Goal: Task Accomplishment & Management: Use online tool/utility

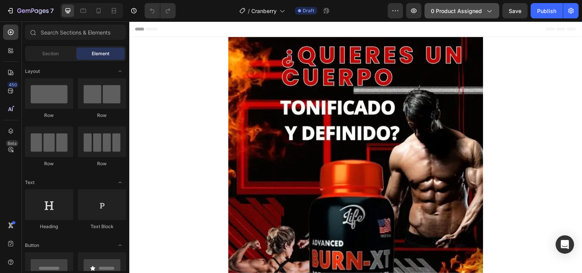
click at [473, 14] on span "0 product assigned" at bounding box center [456, 11] width 51 height 8
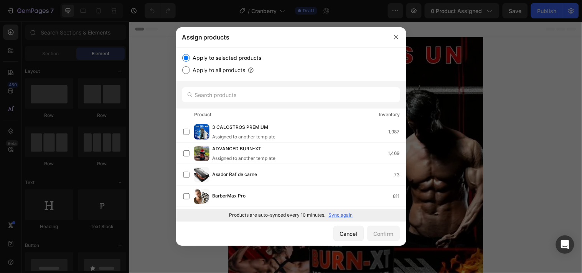
click at [339, 213] on p "Sync again" at bounding box center [341, 215] width 24 height 7
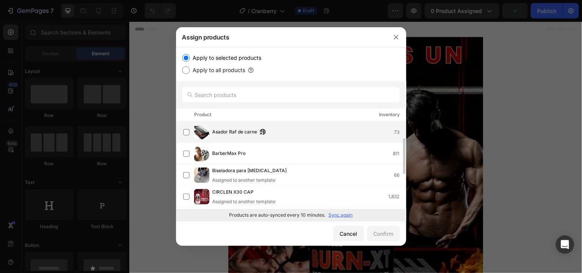
scroll to position [85, 0]
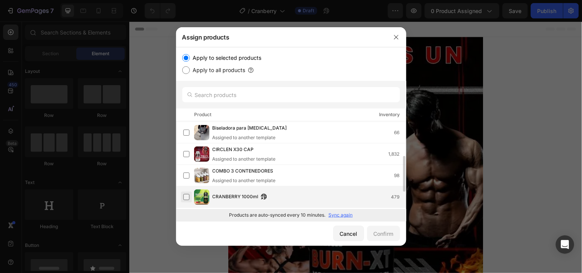
click at [183, 194] on label at bounding box center [186, 197] width 6 height 6
click at [386, 228] on button "Confirm" at bounding box center [383, 233] width 33 height 15
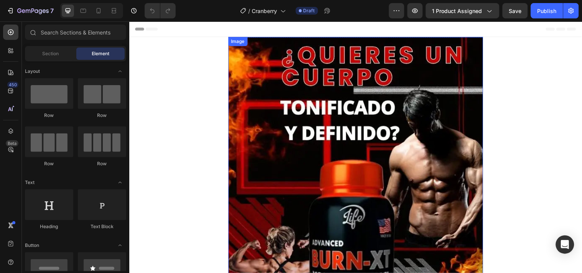
click at [359, 143] on img at bounding box center [359, 228] width 259 height 383
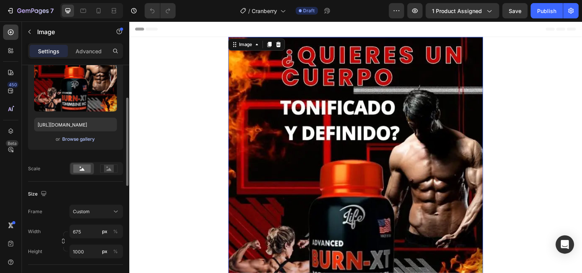
click at [87, 140] on div "Browse gallery" at bounding box center [79, 139] width 33 height 7
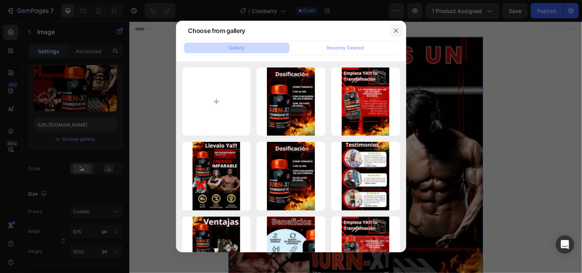
click at [396, 32] on icon "button" at bounding box center [396, 31] width 6 height 6
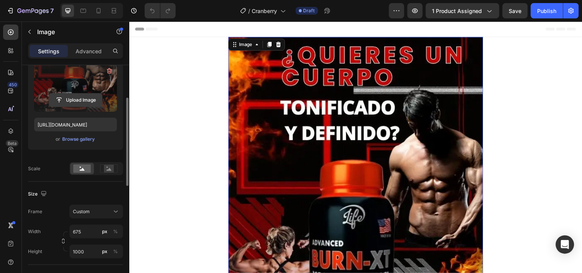
click at [90, 96] on input "file" at bounding box center [75, 100] width 53 height 13
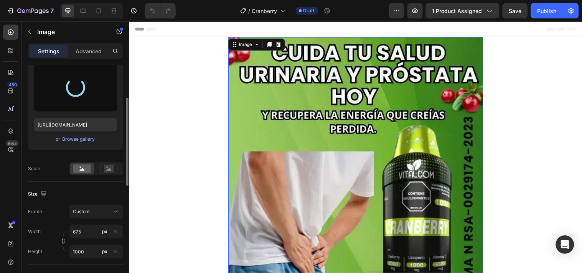
type input "https://cdn.shopify.com/s/files/1/0671/9664/9517/files/gempages_559782329577374…"
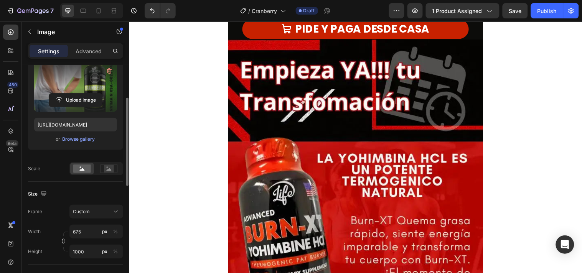
scroll to position [426, 0]
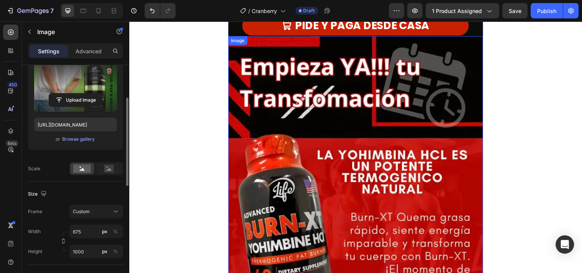
click at [255, 123] on img at bounding box center [359, 222] width 259 height 373
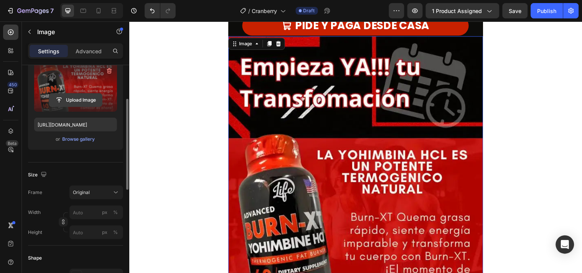
click at [96, 98] on input "file" at bounding box center [75, 100] width 53 height 13
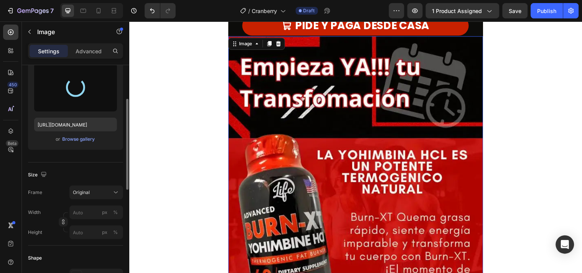
type input "[URL][DOMAIN_NAME]"
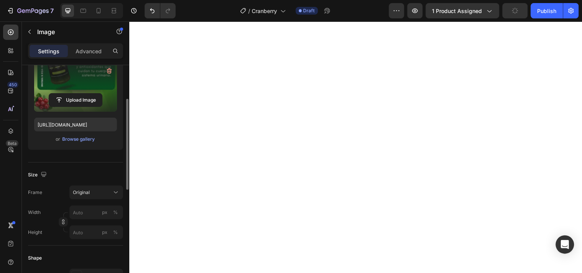
scroll to position [852, 0]
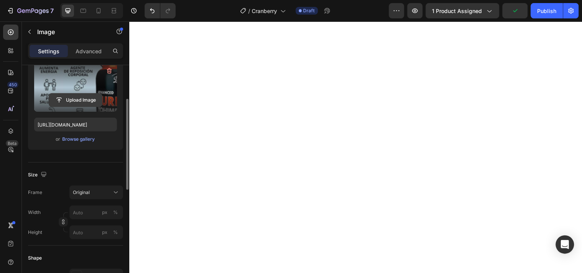
click at [76, 99] on input "file" at bounding box center [75, 100] width 53 height 13
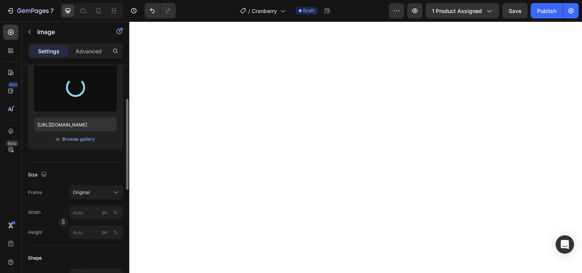
type input "https://cdn.shopify.com/s/files/1/0671/9664/9517/files/gempages_559782329577374…"
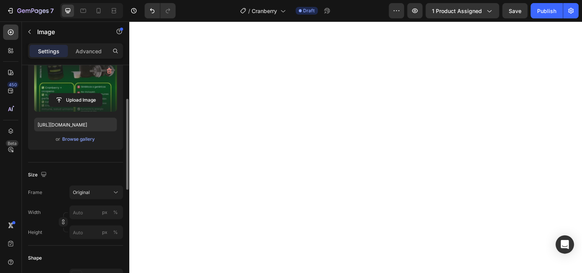
scroll to position [1236, 0]
click at [351, 11] on img at bounding box center [359, 11] width 259 height 0
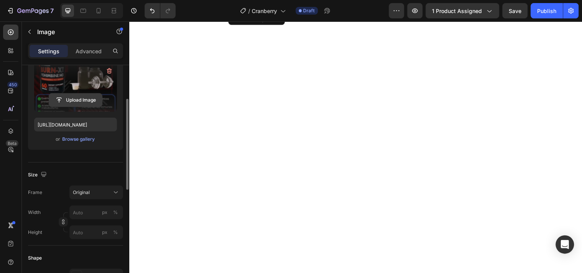
click at [82, 96] on input "file" at bounding box center [75, 100] width 53 height 13
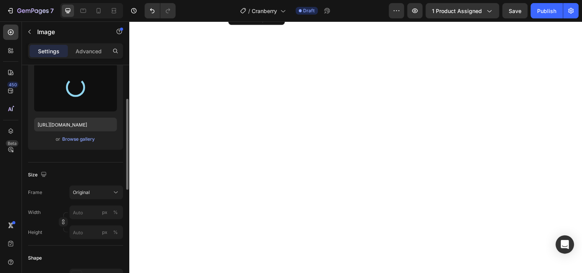
type input "https://cdn.shopify.com/s/files/1/0671/9664/9517/files/gempages_559782329577374…"
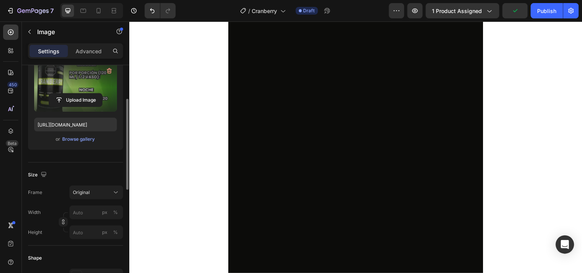
scroll to position [1704, 0]
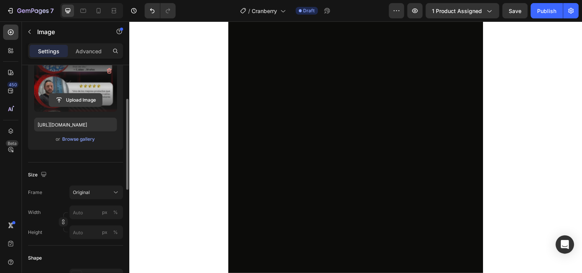
click at [51, 101] on input "file" at bounding box center [75, 100] width 53 height 13
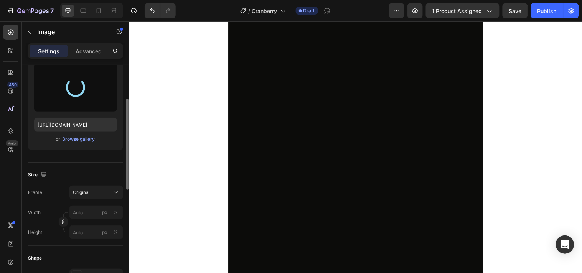
type input "https://cdn.shopify.com/s/files/1/0671/9664/9517/files/gempages_559782329577374…"
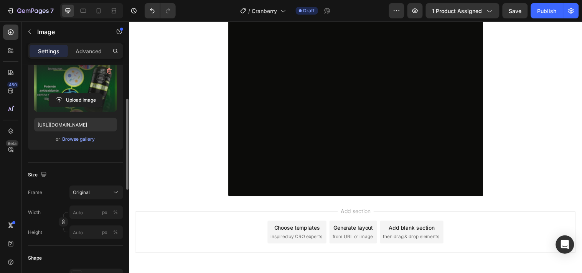
scroll to position [1917, 0]
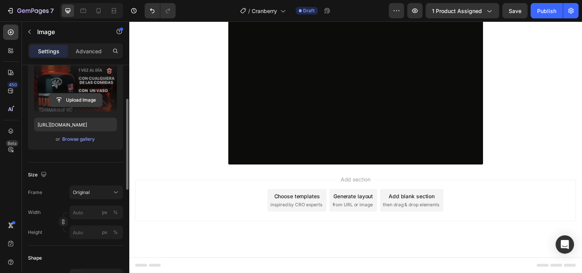
click at [71, 96] on input "file" at bounding box center [75, 100] width 53 height 13
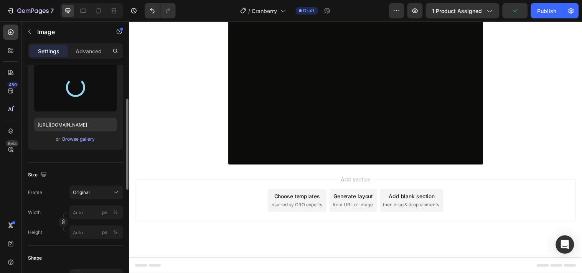
type input "https://cdn.shopify.com/s/files/1/0671/9664/9517/files/gempages_559782329577374…"
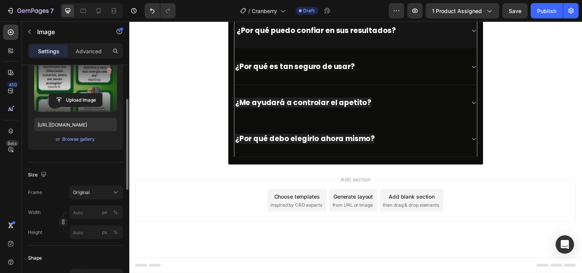
scroll to position [2514, 0]
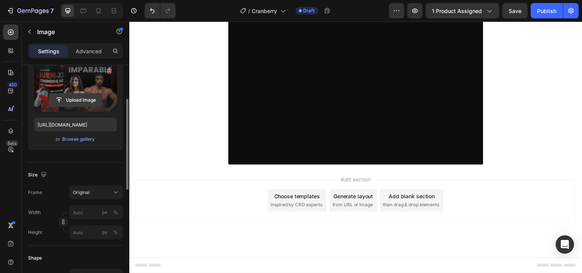
click at [78, 98] on input "file" at bounding box center [75, 100] width 53 height 13
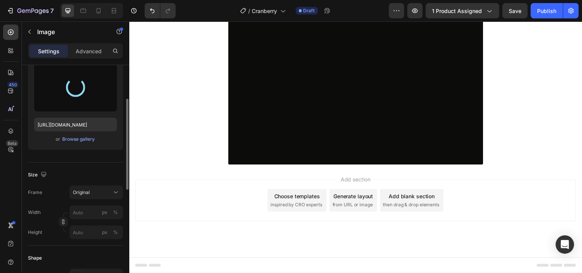
type input "https://cdn.shopify.com/s/files/1/0671/9664/9517/files/gempages_559782329577374…"
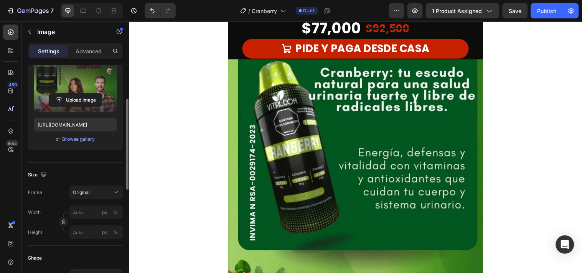
scroll to position [189, 0]
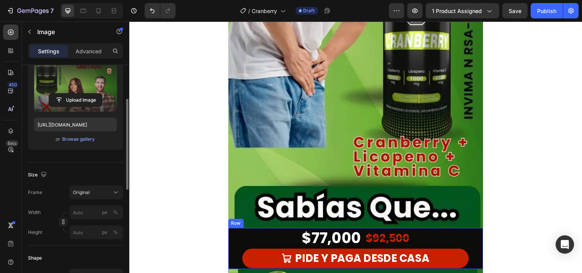
click at [230, 239] on div "$77,000 Product Price Product Price $92,500 Product Price Product Price Row PID…" at bounding box center [359, 252] width 259 height 42
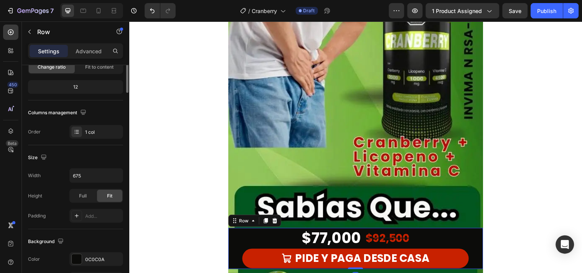
scroll to position [0, 0]
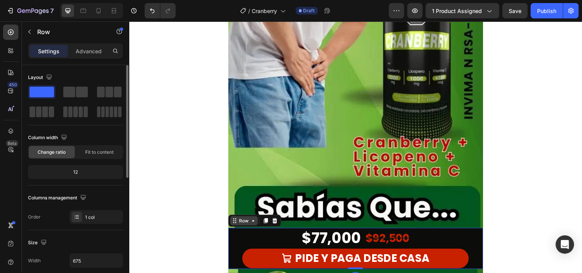
click at [242, 226] on div "Row" at bounding box center [245, 223] width 13 height 7
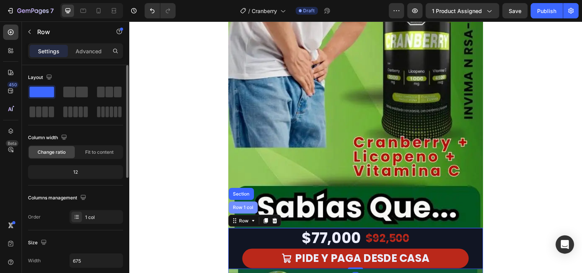
click at [242, 213] on div "Row 1 col" at bounding box center [245, 210] width 30 height 12
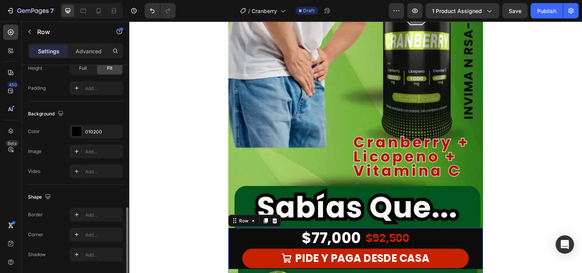
scroll to position [238, 0]
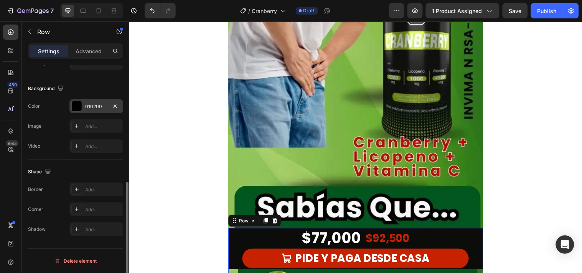
click at [75, 105] on div at bounding box center [77, 106] width 10 height 10
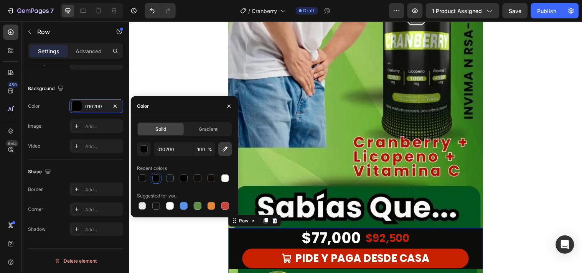
click at [222, 151] on icon "button" at bounding box center [225, 149] width 8 height 8
type input "02561F"
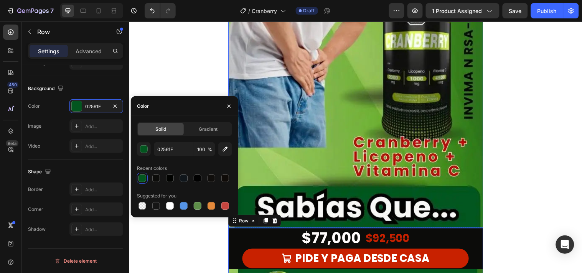
scroll to position [275, 0]
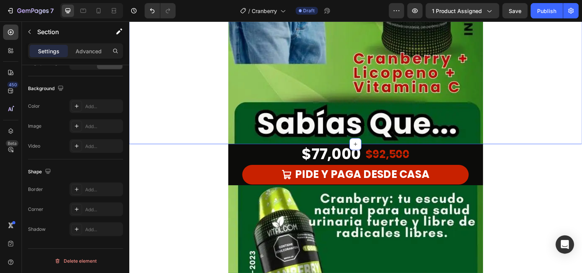
scroll to position [0, 0]
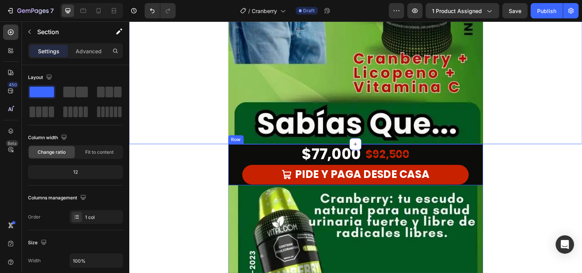
click at [230, 158] on div "$77,000 Product Price Product Price $92,500 Product Price Product Price Row PID…" at bounding box center [359, 167] width 259 height 42
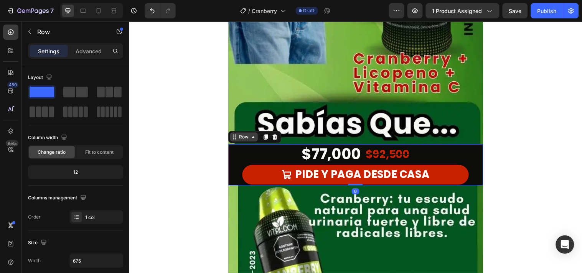
click at [242, 141] on div "Row" at bounding box center [245, 138] width 13 height 7
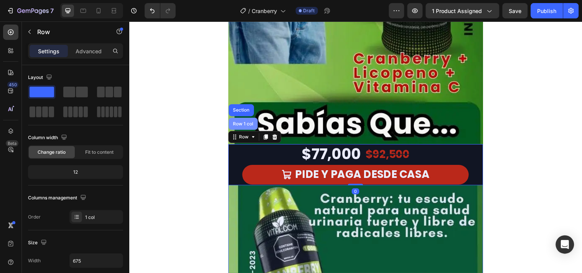
click at [240, 127] on div "Row 1 col" at bounding box center [245, 125] width 30 height 12
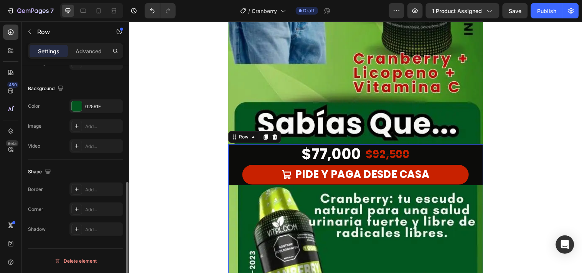
scroll to position [196, 0]
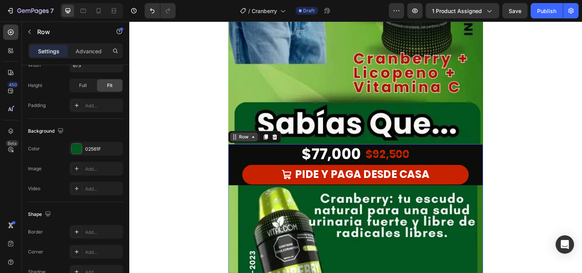
click at [239, 139] on div "Row" at bounding box center [245, 138] width 13 height 7
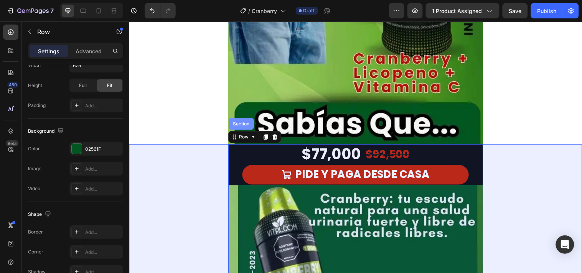
click at [236, 128] on div "Section" at bounding box center [243, 125] width 26 height 12
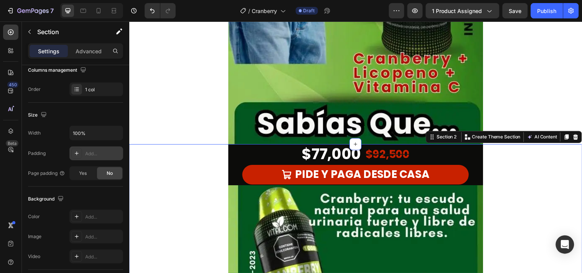
scroll to position [238, 0]
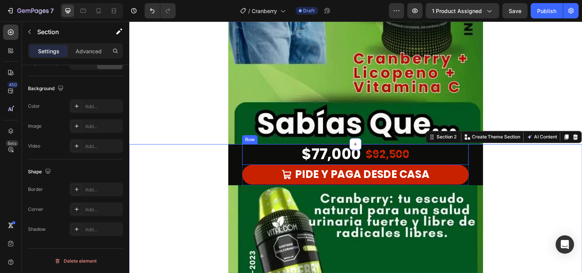
click at [258, 154] on div "$77,000 Product Price Product Price $92,500 Product Price Product Price Row" at bounding box center [359, 156] width 230 height 21
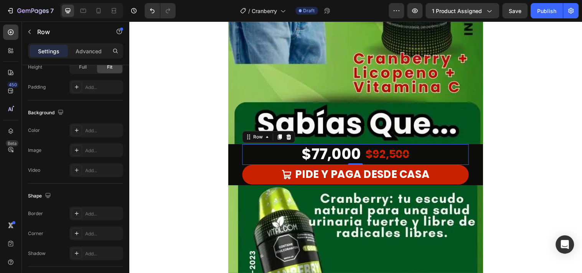
scroll to position [0, 0]
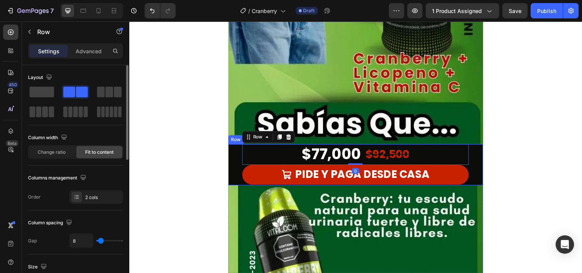
click at [235, 161] on div "$77,000 Product Price Product Price $92,500 Product Price Product Price Row 0 P…" at bounding box center [359, 167] width 259 height 42
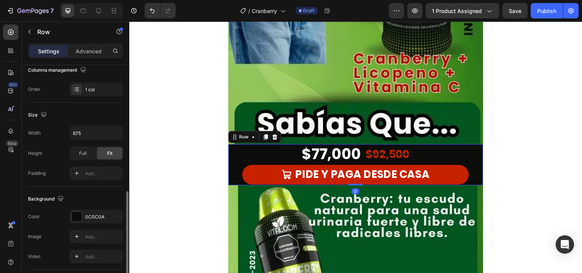
scroll to position [170, 0]
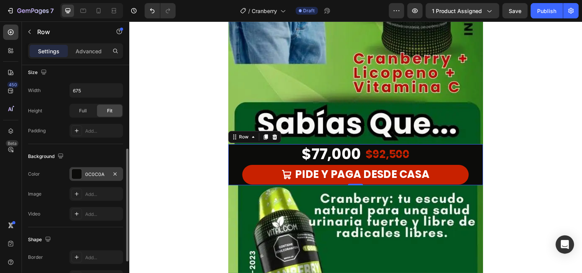
click at [74, 174] on div at bounding box center [77, 174] width 10 height 10
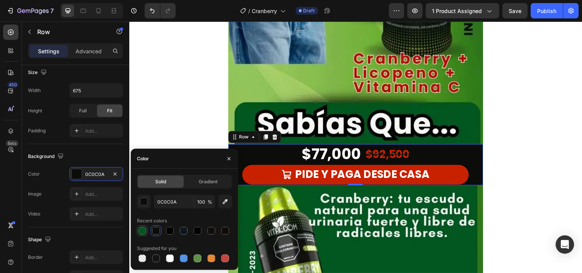
click at [142, 234] on div at bounding box center [142, 231] width 8 height 8
type input "02561F"
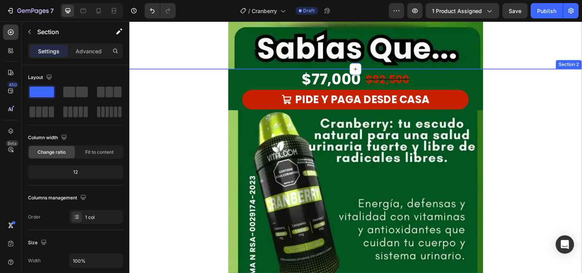
scroll to position [360, 0]
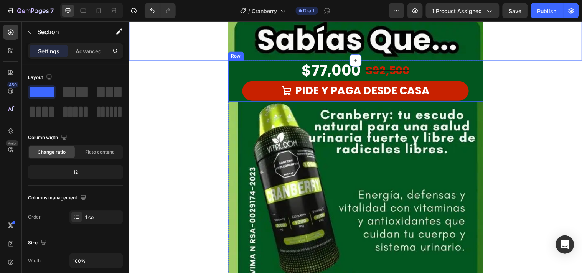
click at [230, 61] on div "$77,000 Product Price Product Price $92,500 Product Price Product Price Row PID…" at bounding box center [359, 82] width 259 height 42
click at [231, 81] on div "$77,000 Product Price Product Price $92,500 Product Price Product Price Row PID…" at bounding box center [359, 82] width 259 height 42
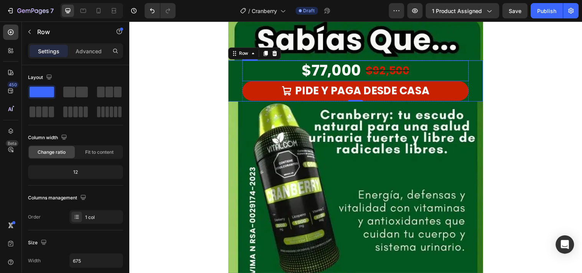
click at [428, 71] on div "$77,000 Product Price Product Price $92,500 Product Price Product Price Row" at bounding box center [359, 71] width 230 height 21
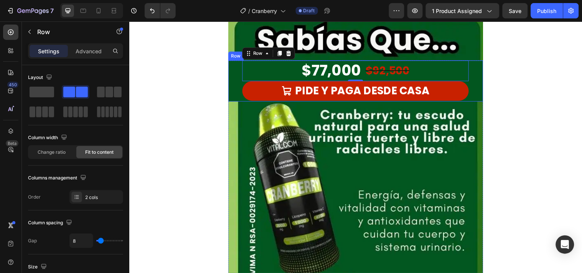
click at [230, 73] on div "$77,000 Product Price Product Price $92,500 Product Price Product Price Row 0 P…" at bounding box center [359, 82] width 259 height 42
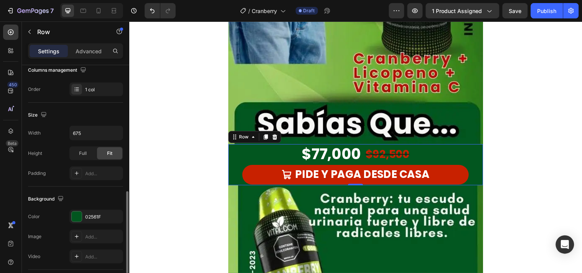
scroll to position [170, 0]
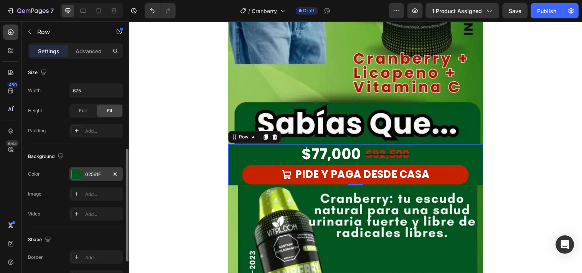
click at [79, 174] on div at bounding box center [77, 174] width 10 height 10
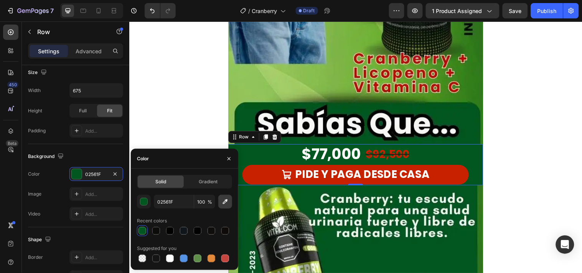
click at [226, 204] on icon "button" at bounding box center [225, 202] width 8 height 8
type input "94C55B"
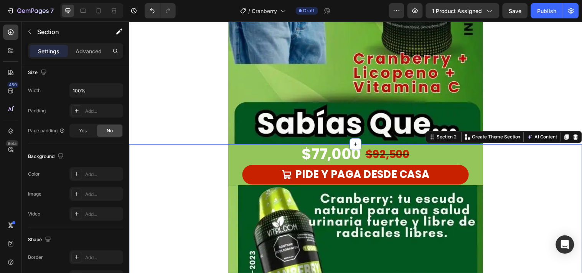
scroll to position [0, 0]
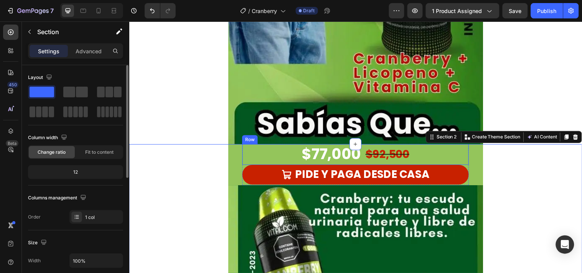
click at [454, 159] on div "$77,000 Product Price Product Price $92,500 Product Price Product Price Row" at bounding box center [359, 156] width 230 height 21
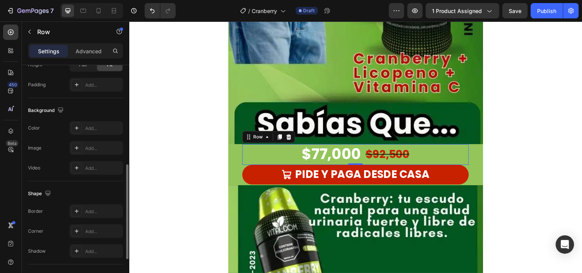
scroll to position [198, 0]
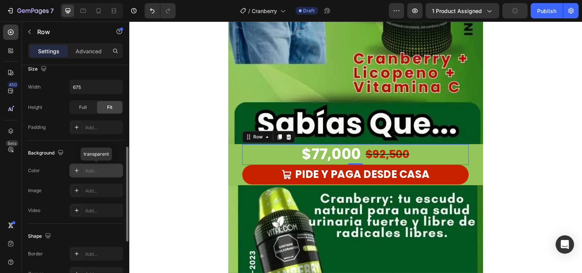
click at [73, 169] on div at bounding box center [76, 170] width 11 height 11
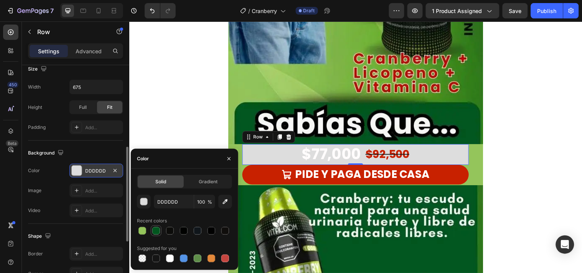
click at [152, 234] on div at bounding box center [155, 230] width 9 height 9
type input "02561F"
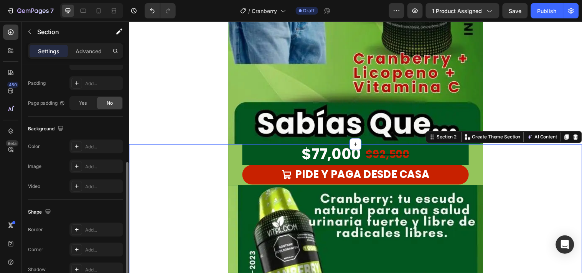
scroll to position [0, 0]
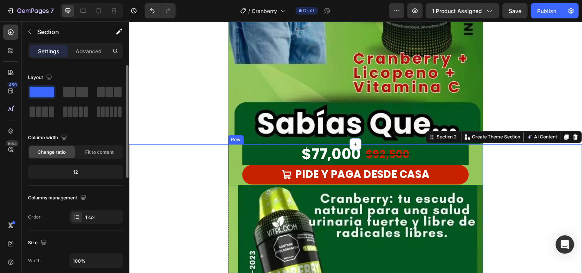
click at [235, 152] on div "$77,000 Product Price Product Price $92,500 Product Price Product Price Row PID…" at bounding box center [359, 167] width 259 height 42
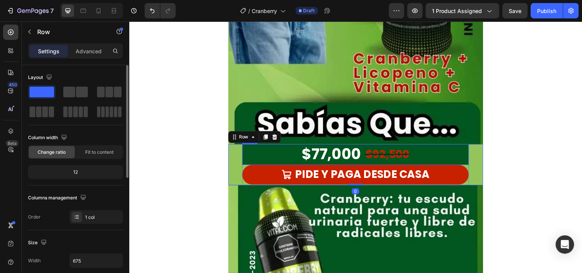
click at [250, 156] on div "$77,000 Product Price Product Price $92,500 Product Price Product Price Row" at bounding box center [359, 156] width 230 height 21
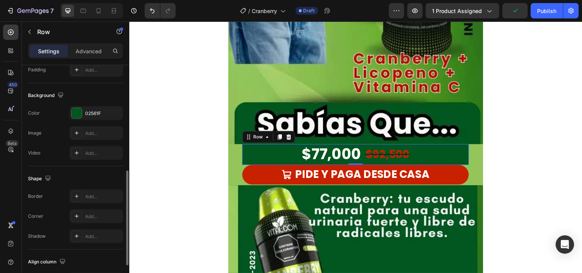
scroll to position [213, 0]
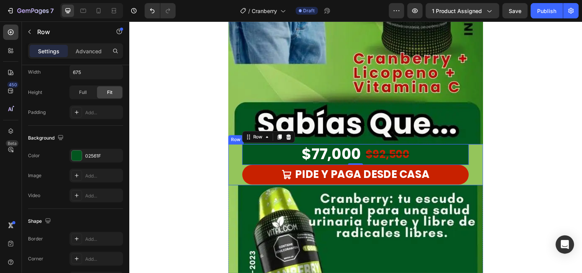
click at [234, 152] on div "$77,000 Product Price Product Price $92,500 Product Price Product Price Row 0 P…" at bounding box center [359, 167] width 259 height 42
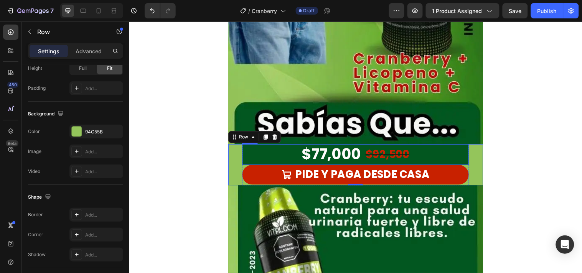
click at [266, 157] on div "$77,000 Product Price Product Price $92,500 Product Price Product Price Row" at bounding box center [359, 156] width 230 height 21
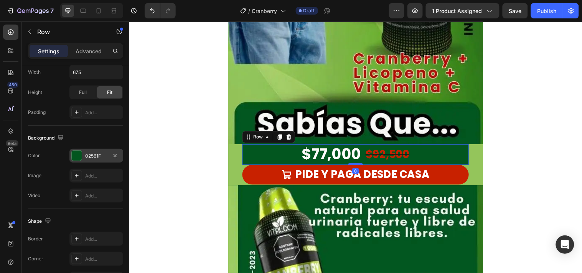
click at [89, 154] on div "02561F" at bounding box center [96, 156] width 22 height 7
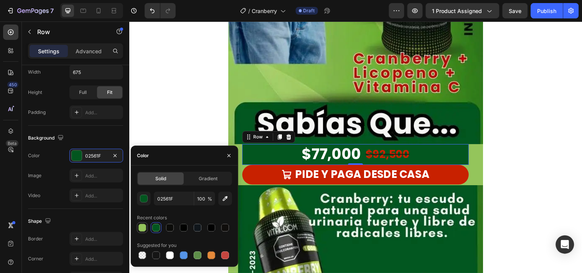
click at [146, 226] on div at bounding box center [142, 228] width 8 height 8
type input "94C55B"
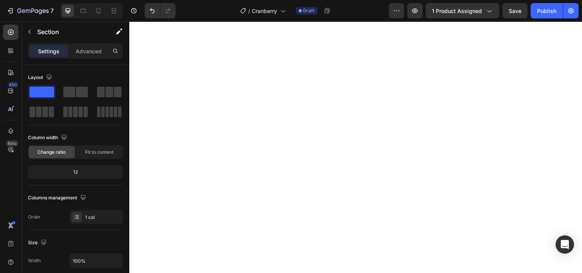
scroll to position [1127, 0]
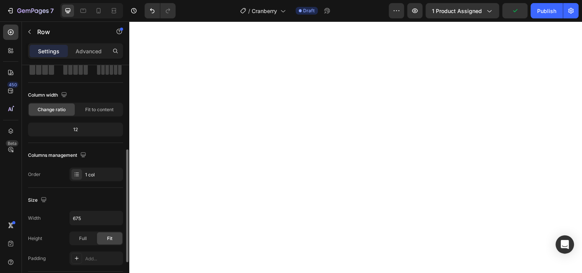
scroll to position [128, 0]
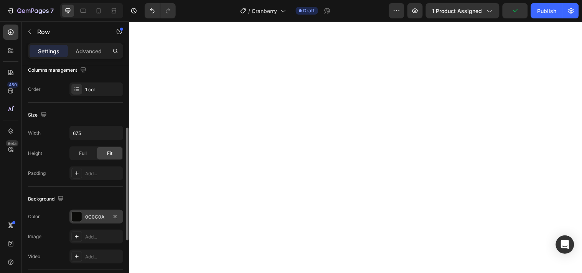
click at [80, 219] on div at bounding box center [77, 217] width 10 height 10
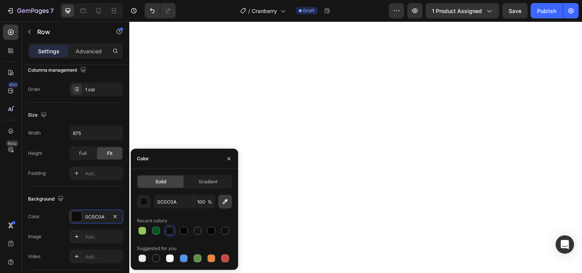
click at [222, 195] on button "button" at bounding box center [225, 202] width 14 height 14
type input "99C75F"
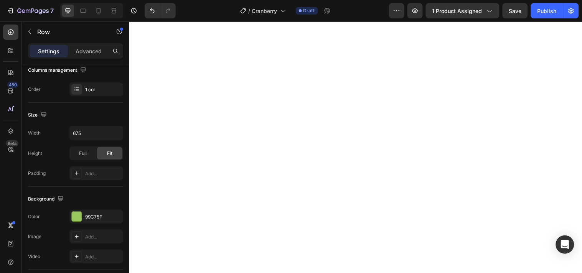
click at [77, 216] on div at bounding box center [77, 217] width 10 height 10
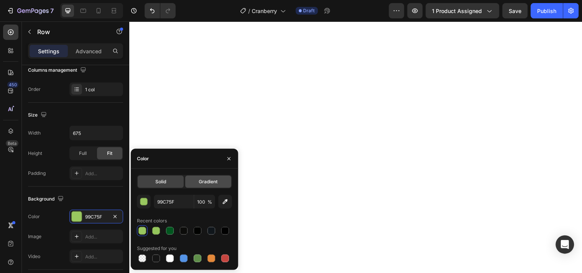
click at [206, 178] on span "Gradient" at bounding box center [208, 181] width 19 height 7
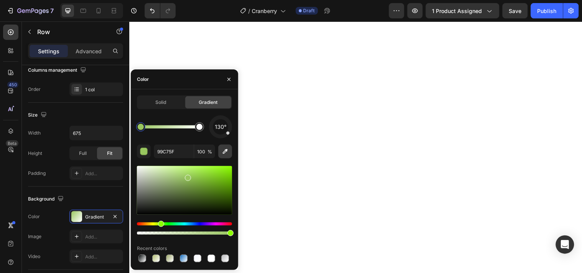
click at [224, 155] on icon "button" at bounding box center [225, 152] width 8 height 8
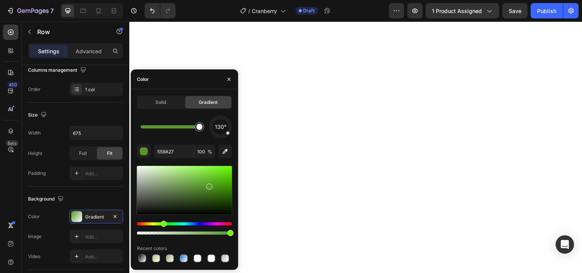
drag, startPoint x: 142, startPoint y: 128, endPoint x: 215, endPoint y: 129, distance: 72.9
click at [215, 129] on div "130°" at bounding box center [184, 126] width 95 height 23
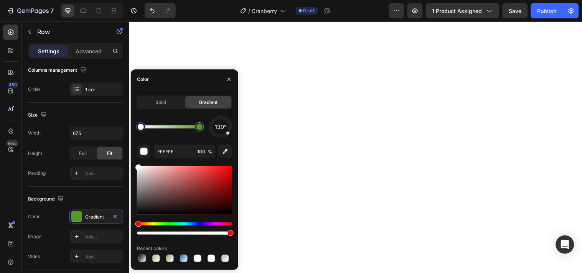
drag, startPoint x: 199, startPoint y: 129, endPoint x: 131, endPoint y: 135, distance: 68.5
click at [131, 135] on div "Solid Gradient 130° FFFFFF 100 % Recent colors" at bounding box center [184, 179] width 107 height 168
drag, startPoint x: 141, startPoint y: 127, endPoint x: 156, endPoint y: 128, distance: 14.6
click at [156, 128] on div at bounding box center [155, 127] width 6 height 6
drag, startPoint x: 156, startPoint y: 128, endPoint x: 138, endPoint y: 128, distance: 17.3
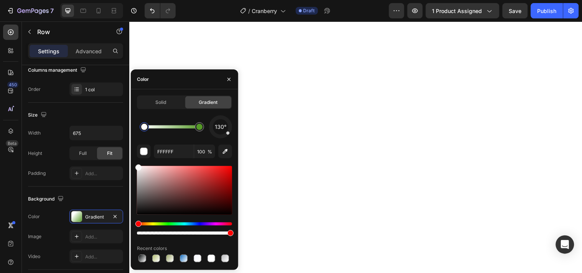
click at [141, 128] on div at bounding box center [144, 127] width 6 height 6
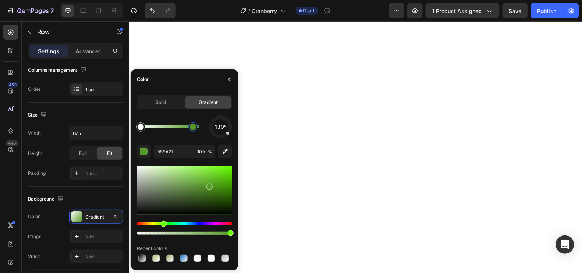
drag, startPoint x: 202, startPoint y: 132, endPoint x: 189, endPoint y: 132, distance: 13.4
click at [189, 132] on div at bounding box center [193, 127] width 14 height 14
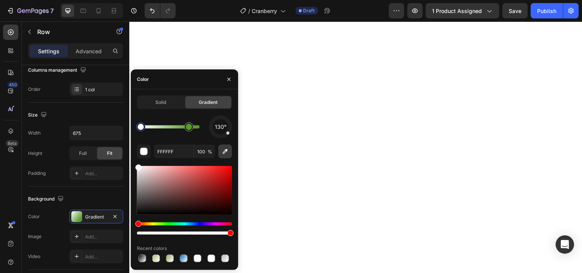
click at [227, 154] on icon "button" at bounding box center [225, 152] width 8 height 8
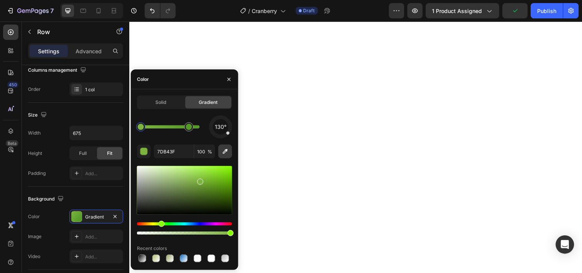
click at [228, 151] on icon "button" at bounding box center [225, 152] width 8 height 8
type input "7BB741"
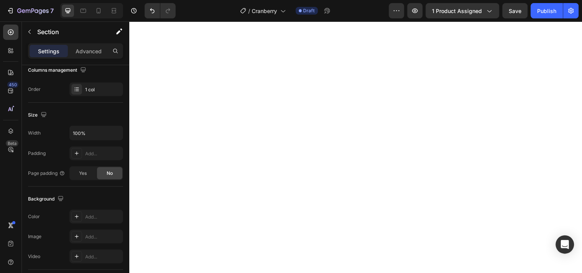
scroll to position [0, 0]
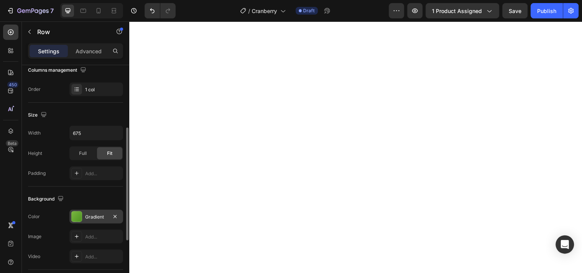
click at [73, 212] on div at bounding box center [76, 216] width 11 height 11
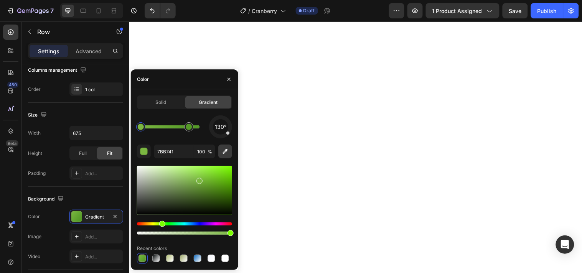
click at [220, 148] on button "button" at bounding box center [225, 152] width 14 height 14
click at [227, 149] on icon "button" at bounding box center [225, 152] width 8 height 8
type input "7EB543"
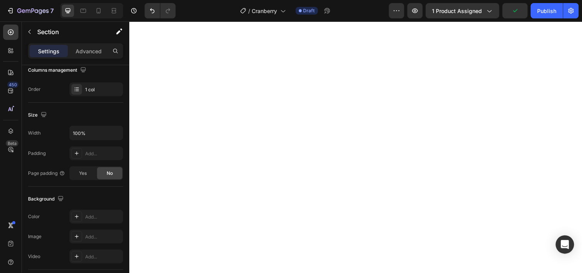
scroll to position [0, 0]
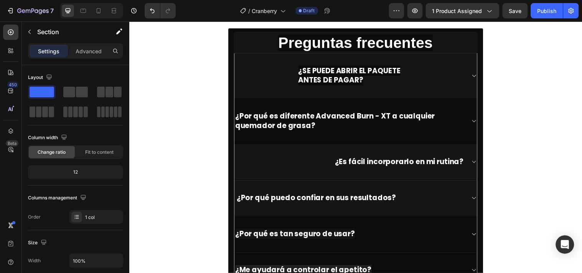
scroll to position [2874, 0]
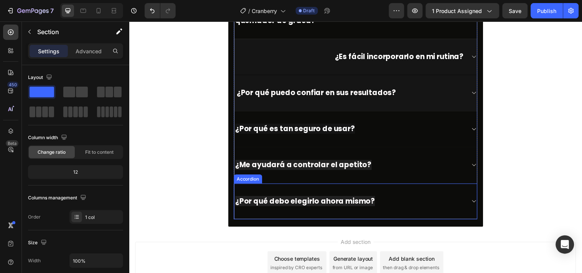
click at [477, 220] on div "¿Por qué debo elegirlo ahora mismo?" at bounding box center [359, 204] width 247 height 37
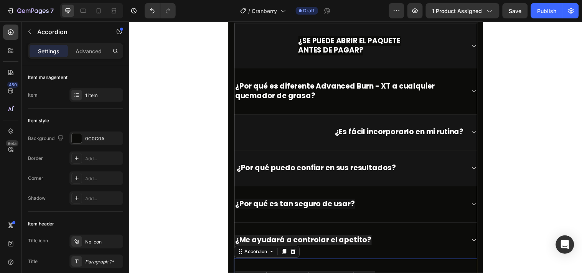
scroll to position [2661, 0]
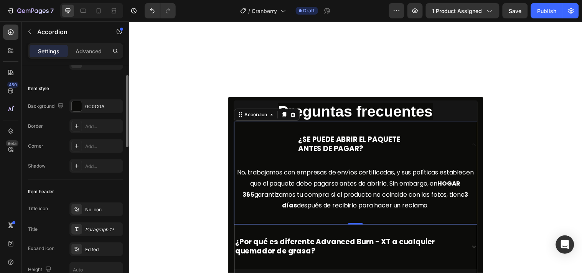
scroll to position [2789, 0]
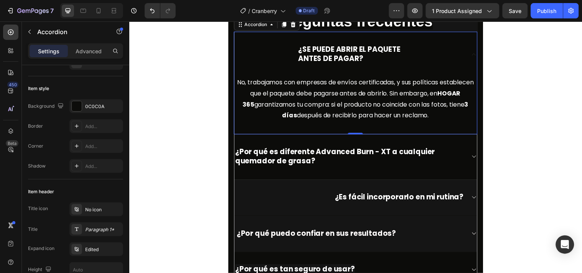
click at [467, 64] on div "¿SE PUEDE ABRIR EL PAQUETE ANTES DE PAGAR?" at bounding box center [359, 54] width 247 height 46
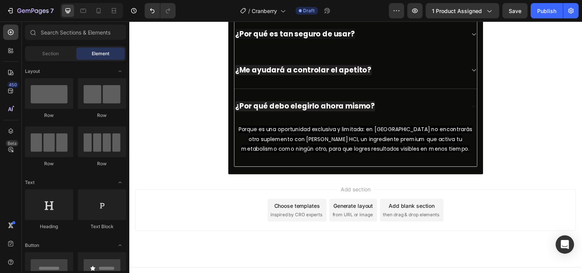
scroll to position [2234, 0]
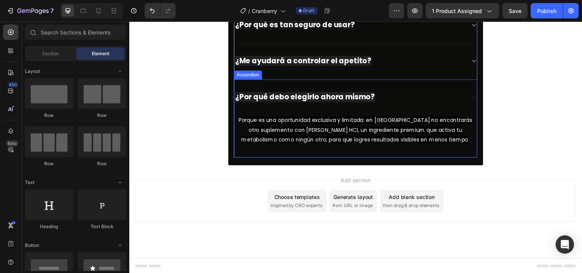
click at [463, 100] on div "¿Por qué debo elegirlo ahora mismo?" at bounding box center [353, 98] width 234 height 12
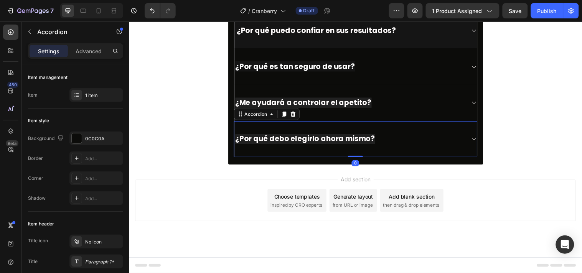
scroll to position [2193, 0]
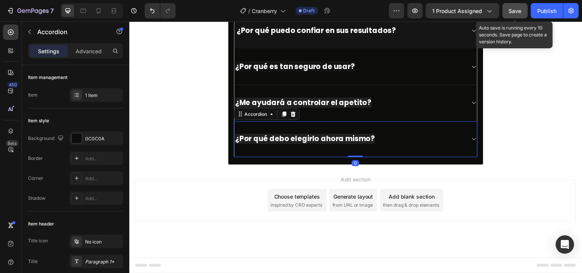
click at [516, 8] on span "Save" at bounding box center [515, 11] width 13 height 7
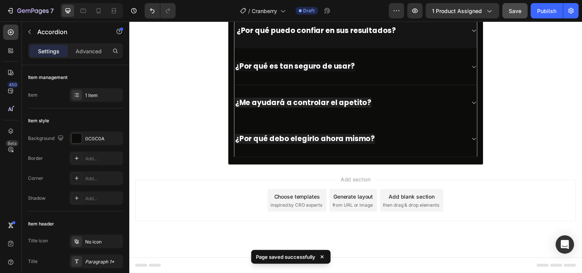
scroll to position [2278, 0]
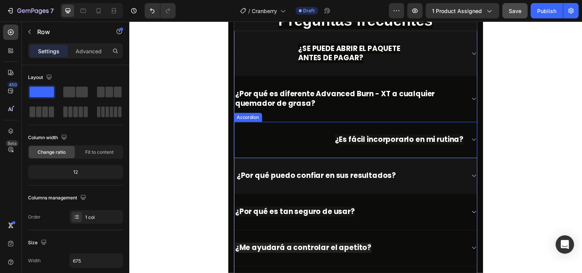
scroll to position [2747, 0]
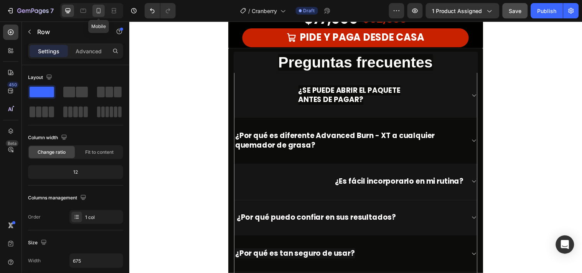
click at [97, 10] on icon at bounding box center [99, 10] width 4 height 5
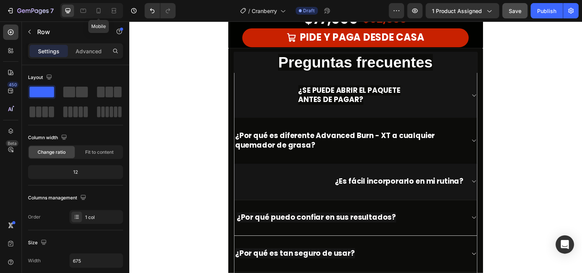
type input "100%"
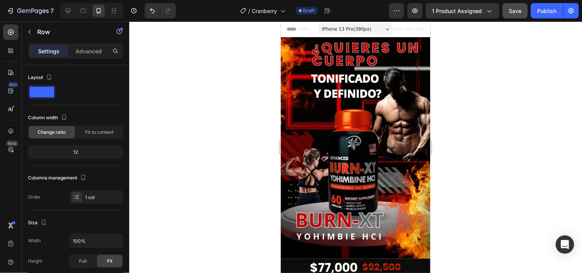
click at [383, 30] on div "iPhone 13 Pro ( 390 px)" at bounding box center [355, 29] width 74 height 12
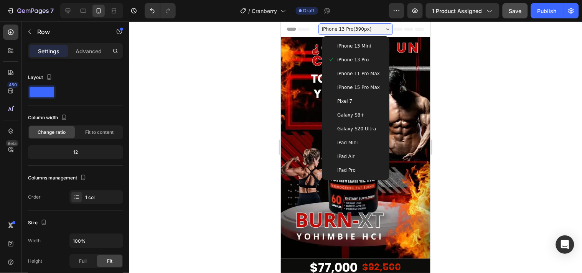
click at [371, 82] on div "iPhone 15 Pro Max" at bounding box center [354, 87] width 61 height 14
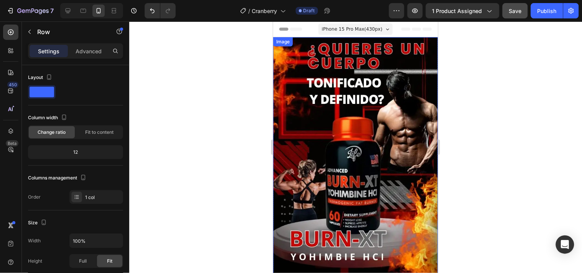
click at [324, 150] on img at bounding box center [355, 159] width 165 height 244
click at [348, 158] on img at bounding box center [355, 159] width 165 height 244
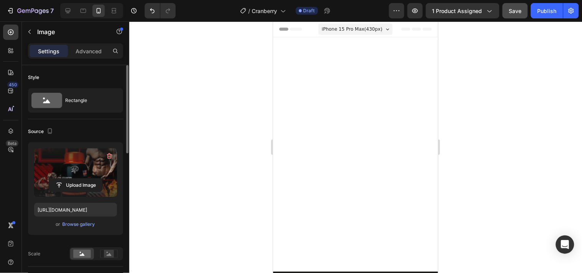
scroll to position [255, 0]
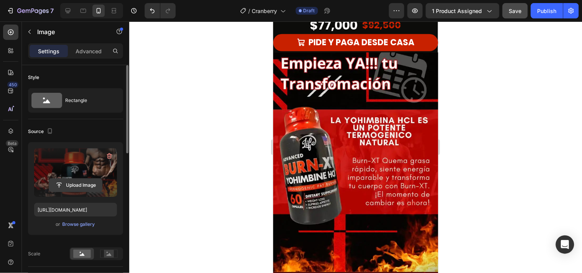
click at [74, 185] on input "file" at bounding box center [75, 185] width 53 height 13
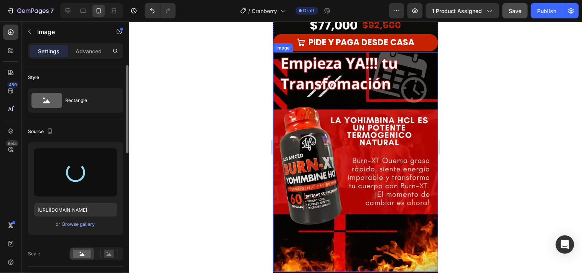
type input "https://cdn.shopify.com/s/files/1/0671/9664/9517/files/gempages_559782329577374…"
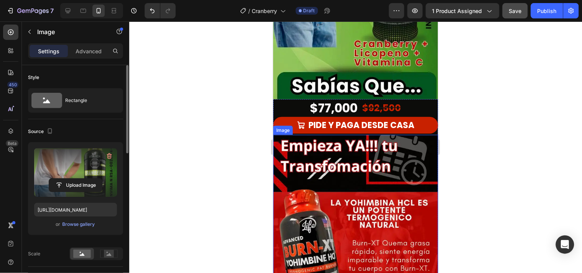
scroll to position [213, 0]
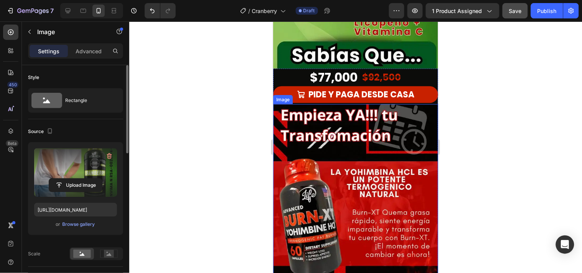
click at [339, 169] on img at bounding box center [355, 214] width 165 height 220
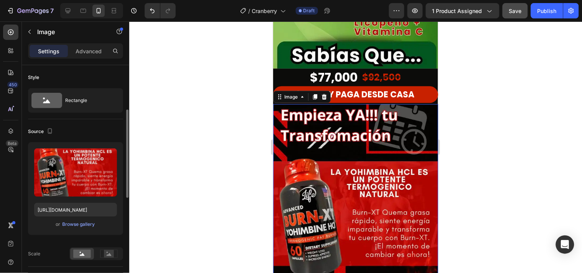
scroll to position [32, 0]
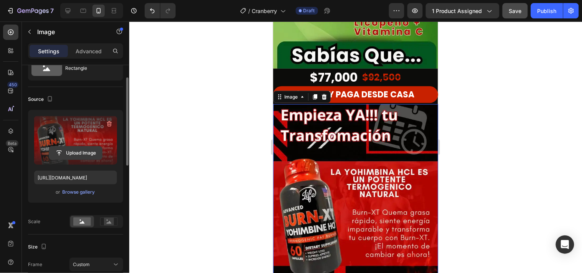
click at [60, 154] on input "file" at bounding box center [75, 152] width 53 height 13
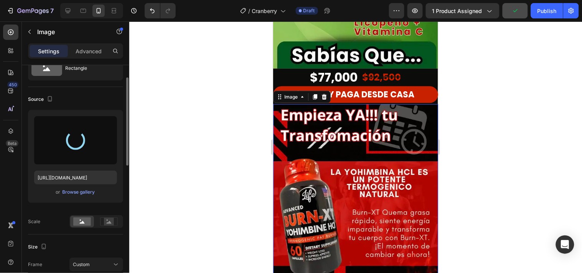
type input "[URL][DOMAIN_NAME]"
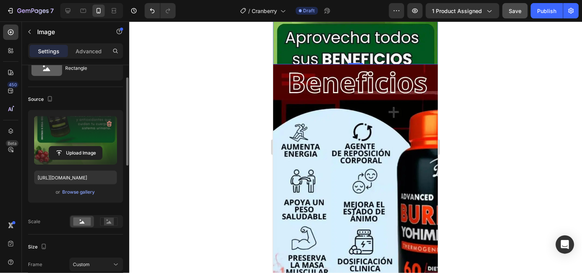
scroll to position [511, 0]
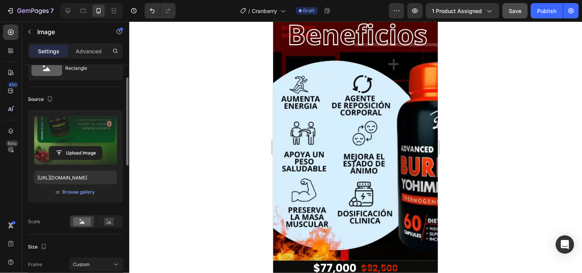
click at [378, 198] on img at bounding box center [355, 138] width 165 height 244
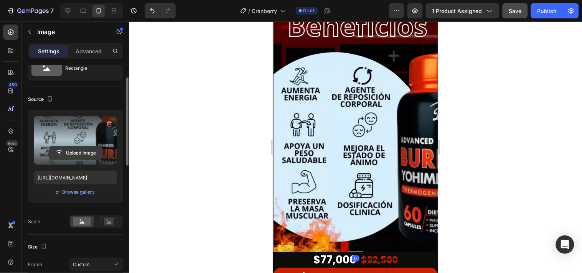
click at [92, 151] on input "file" at bounding box center [75, 152] width 53 height 13
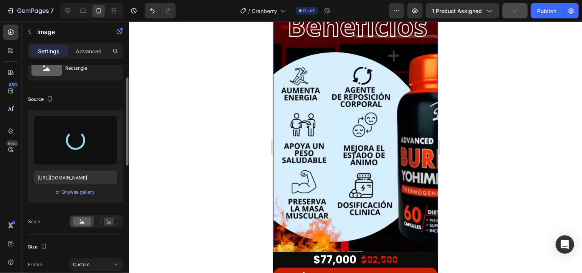
type input "https://cdn.shopify.com/s/files/1/0671/9664/9517/files/gempages_559782329577374…"
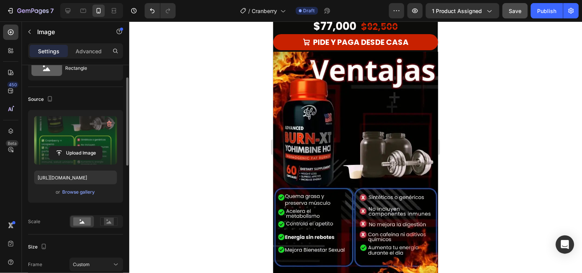
scroll to position [767, 0]
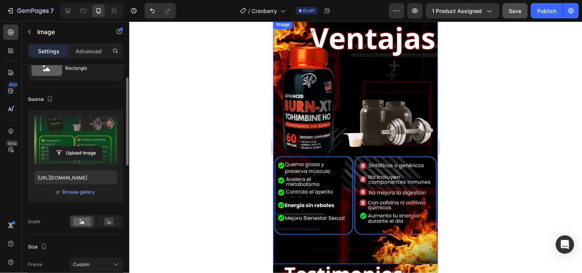
click at [325, 153] on img at bounding box center [355, 142] width 165 height 244
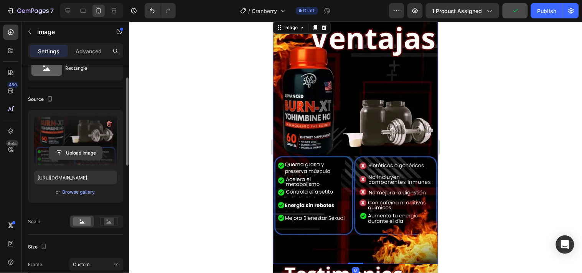
click at [58, 150] on input "file" at bounding box center [75, 152] width 53 height 13
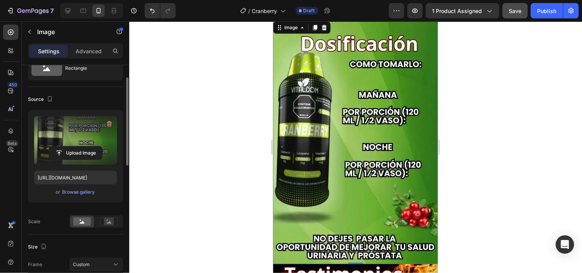
type input "https://cdn.shopify.com/s/files/1/0671/9664/9517/files/gempages_559782329577374…"
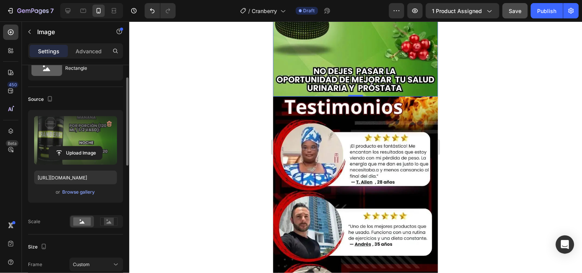
scroll to position [937, 0]
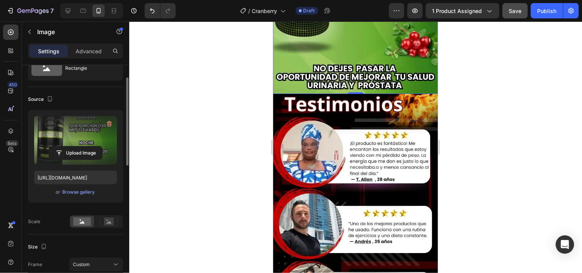
click at [382, 162] on img at bounding box center [355, 216] width 165 height 244
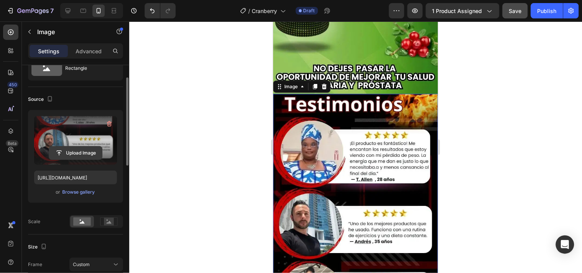
click at [87, 156] on input "file" at bounding box center [75, 152] width 53 height 13
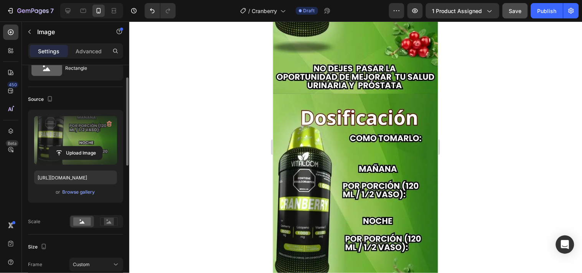
scroll to position [980, 0]
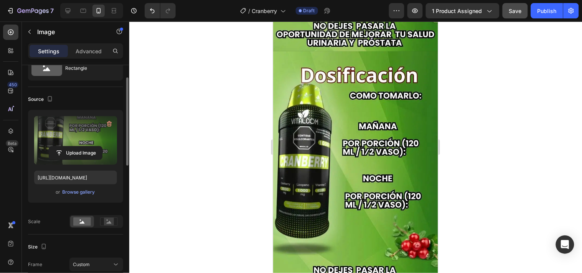
click at [387, 155] on img at bounding box center [355, 173] width 165 height 244
click at [88, 155] on input "file" at bounding box center [75, 152] width 53 height 13
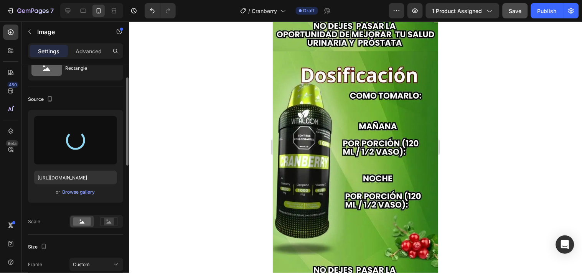
type input "https://cdn.shopify.com/s/files/1/0671/9664/9517/files/gempages_559782329577374…"
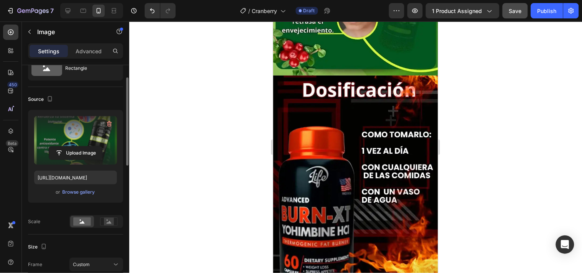
scroll to position [1193, 0]
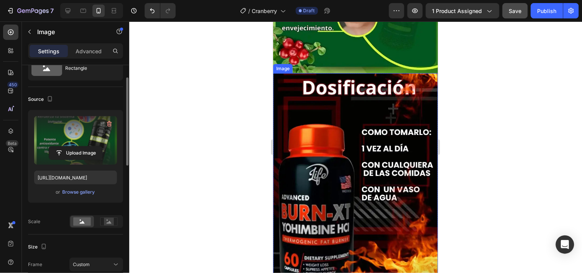
click at [369, 221] on img at bounding box center [355, 183] width 165 height 220
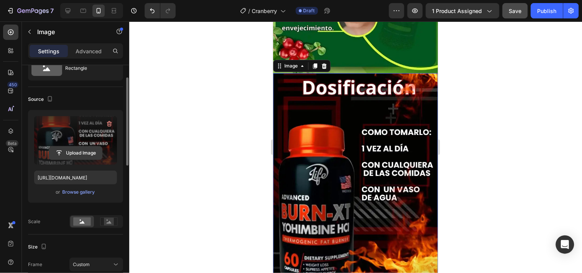
click at [82, 158] on input "file" at bounding box center [75, 152] width 53 height 13
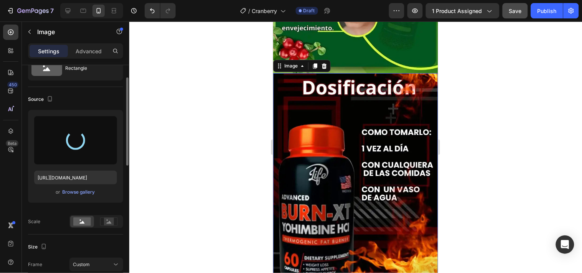
type input "https://cdn.shopify.com/s/files/1/0671/9664/9517/files/gempages_559782329577374…"
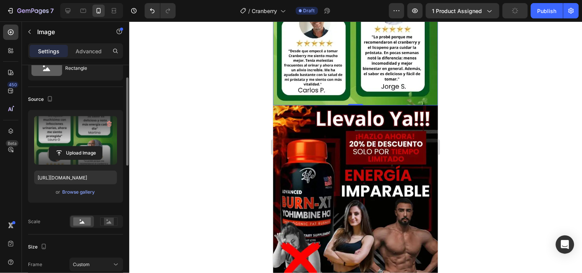
scroll to position [1406, 0]
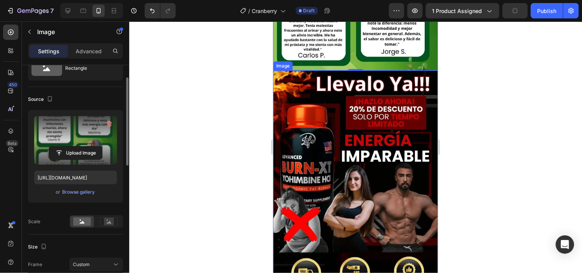
click at [379, 185] on img at bounding box center [355, 192] width 165 height 244
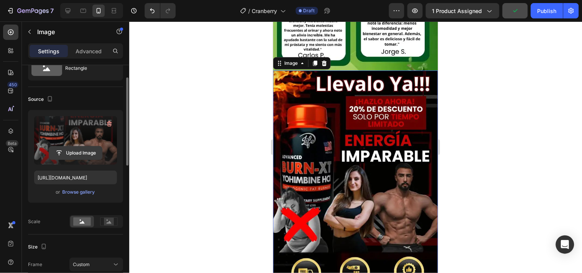
click at [58, 153] on input "file" at bounding box center [75, 152] width 53 height 13
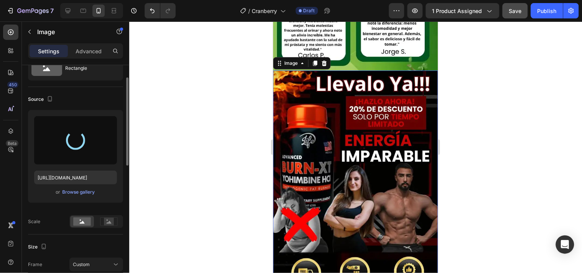
type input "https://cdn.shopify.com/s/files/1/0671/9664/9517/files/gempages_559782329577374…"
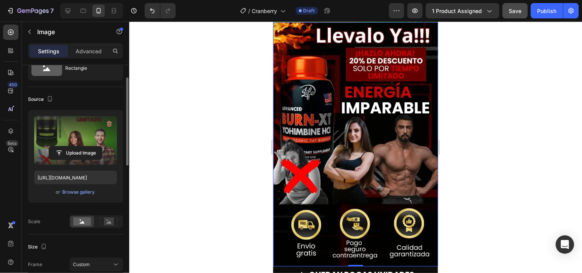
scroll to position [1576, 0]
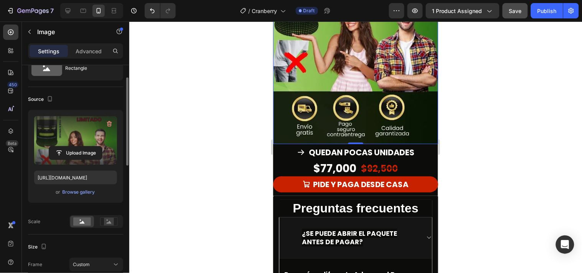
click at [416, 102] on img at bounding box center [355, 22] width 165 height 244
click at [423, 144] on button "QUEDAN POCAS UNIDADES" at bounding box center [355, 152] width 165 height 16
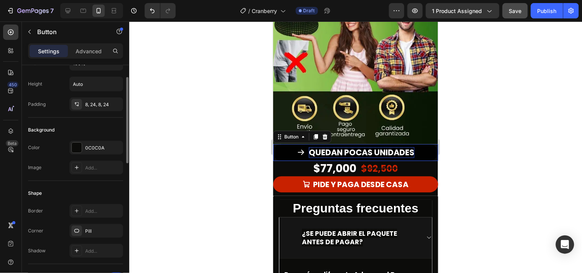
scroll to position [0, 0]
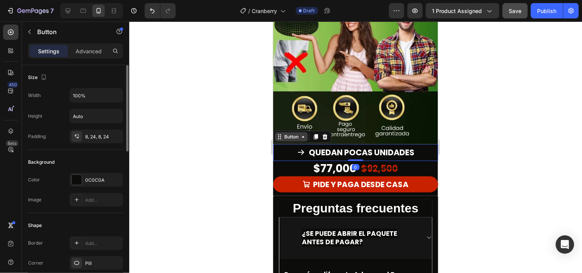
click at [292, 133] on div "Button" at bounding box center [290, 136] width 17 height 7
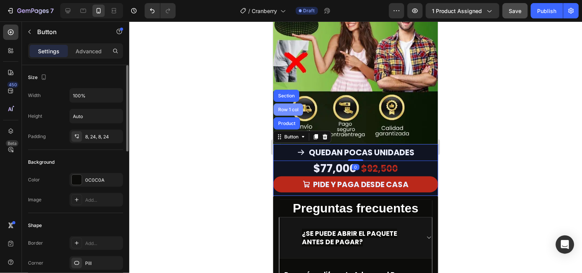
click at [288, 107] on div "Row 1 col" at bounding box center [287, 109] width 23 height 5
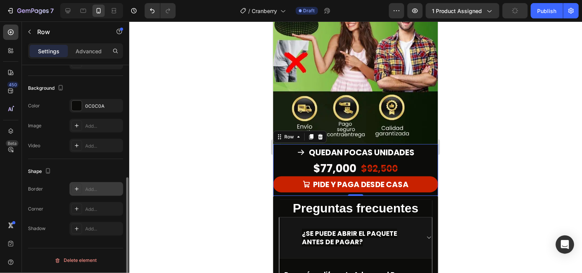
scroll to position [133, 0]
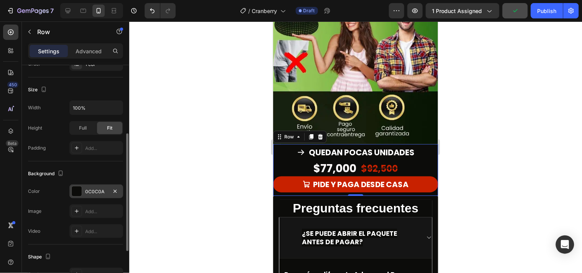
click at [78, 193] on div at bounding box center [77, 191] width 10 height 10
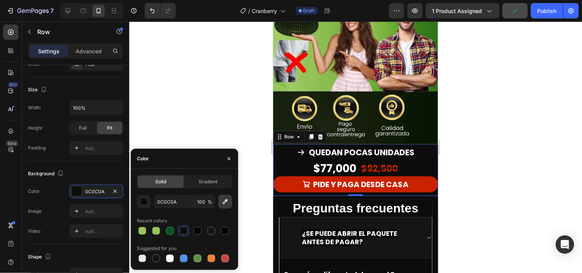
click at [228, 201] on icon "button" at bounding box center [225, 202] width 8 height 8
type input "091503"
click at [479, 156] on div at bounding box center [355, 147] width 453 height 252
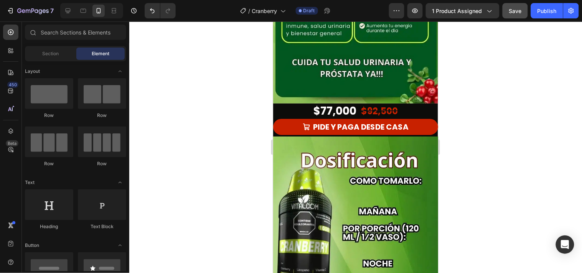
scroll to position [639, 0]
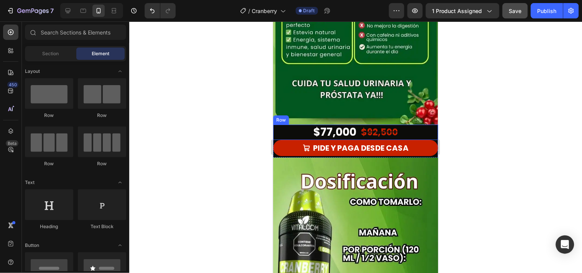
click at [299, 124] on div "$77,000 Product Price Product Price $92,500 Product Price Product Price Row" at bounding box center [355, 131] width 165 height 15
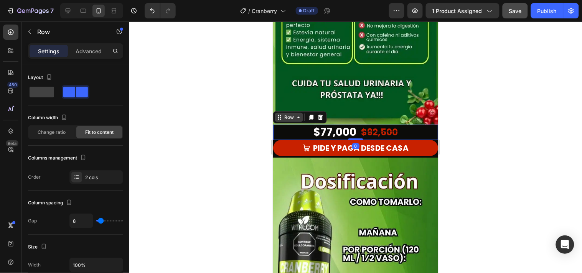
click at [290, 114] on div "Row" at bounding box center [288, 117] width 13 height 7
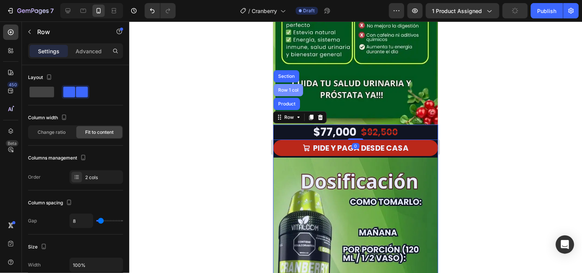
click at [289, 84] on div "Row 1 col" at bounding box center [288, 90] width 30 height 12
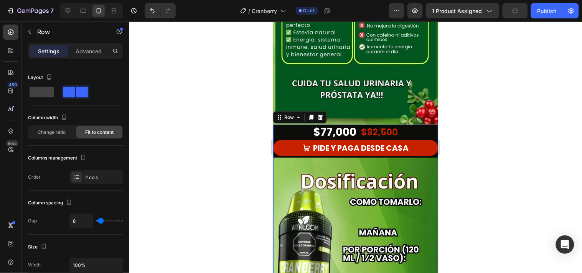
scroll to position [133, 0]
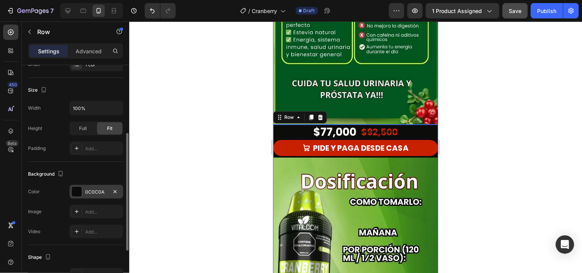
click at [77, 191] on div at bounding box center [77, 192] width 10 height 10
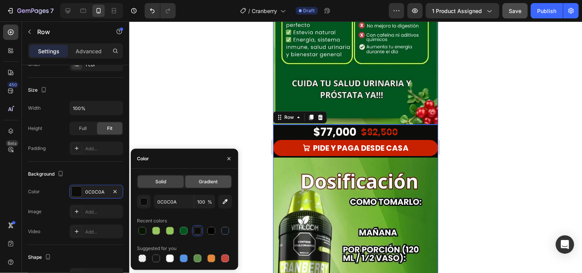
click at [212, 181] on span "Gradient" at bounding box center [208, 181] width 19 height 7
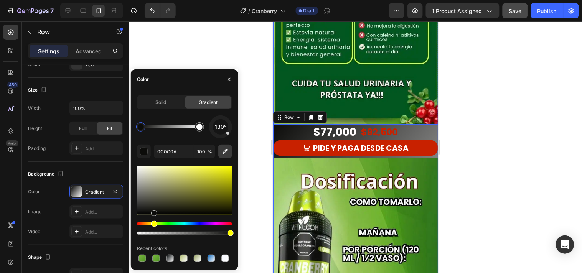
click at [222, 146] on button "button" at bounding box center [225, 152] width 14 height 14
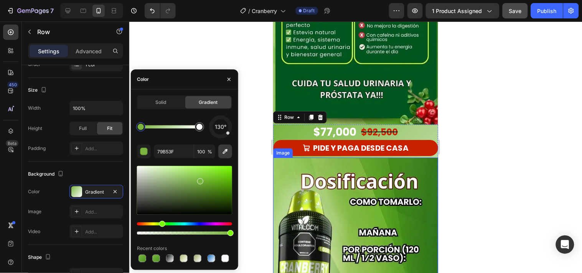
click at [228, 148] on icon "button" at bounding box center [225, 152] width 8 height 8
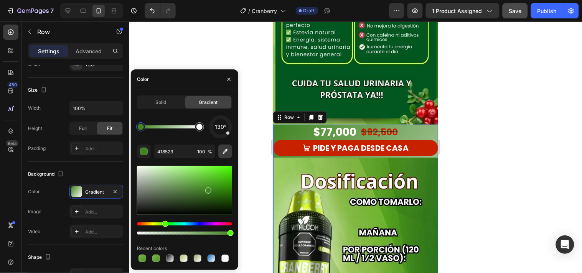
click at [226, 155] on icon "button" at bounding box center [225, 152] width 8 height 8
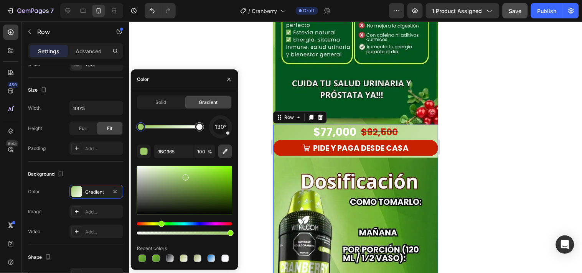
click at [228, 153] on icon "button" at bounding box center [225, 152] width 8 height 8
type input "32781A"
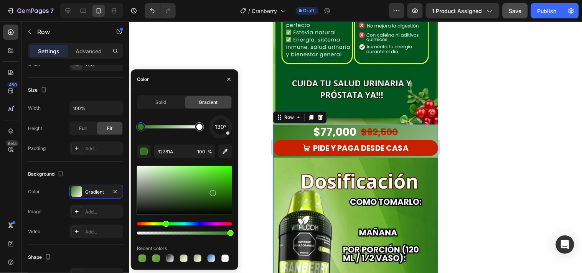
click at [548, 181] on div at bounding box center [355, 147] width 453 height 252
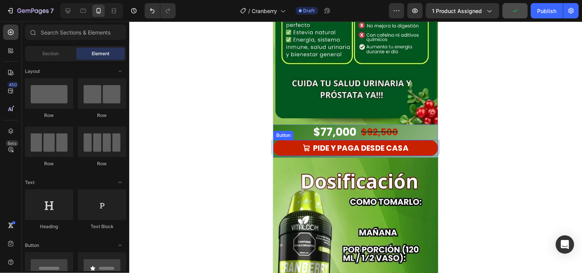
click at [287, 132] on div "Button" at bounding box center [282, 135] width 17 height 7
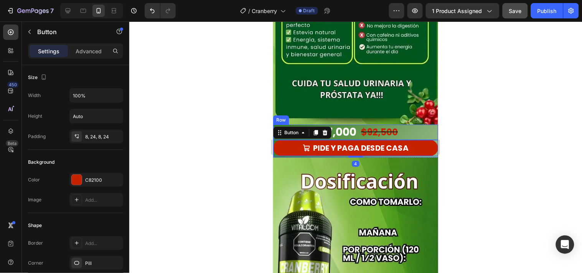
click at [422, 124] on div "$77,000 Product Price Product Price $92,500 Product Price Product Price Row" at bounding box center [355, 131] width 165 height 15
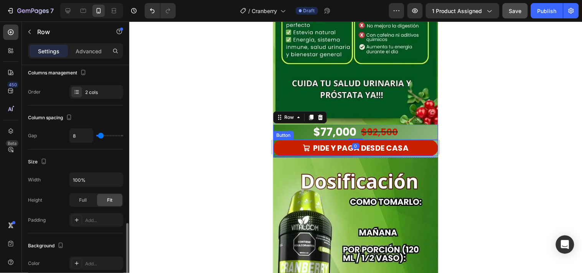
scroll to position [170, 0]
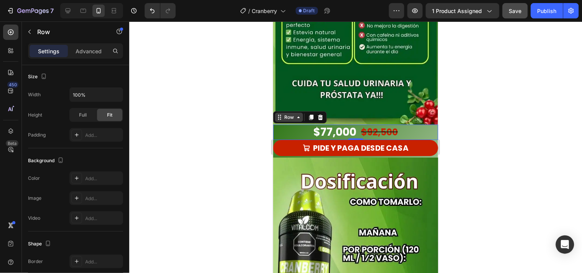
click at [283, 114] on div "Row" at bounding box center [288, 117] width 13 height 7
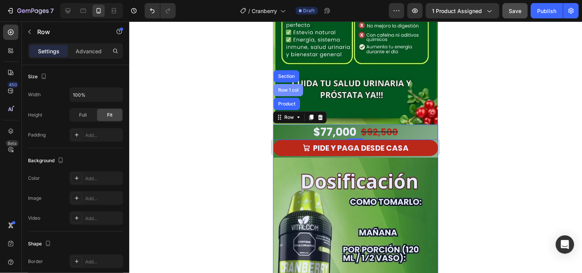
click at [286, 84] on div "Row 1 col" at bounding box center [288, 90] width 30 height 12
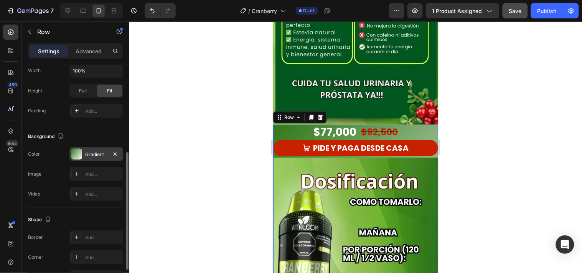
click at [76, 151] on div at bounding box center [76, 154] width 11 height 11
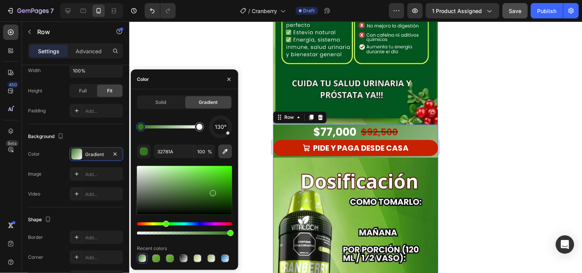
click at [221, 155] on button "button" at bounding box center [225, 152] width 14 height 14
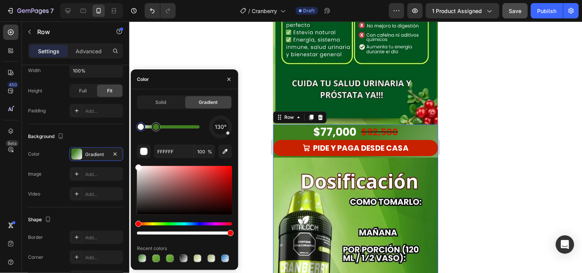
drag, startPoint x: 199, startPoint y: 127, endPoint x: 138, endPoint y: 124, distance: 60.3
click at [138, 124] on div at bounding box center [141, 127] width 6 height 6
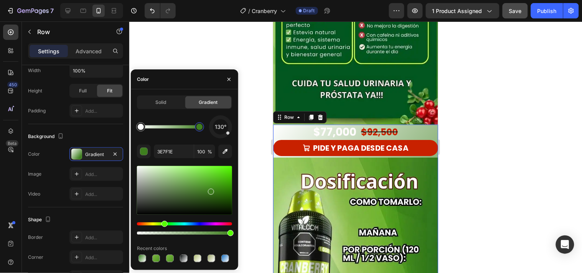
drag, startPoint x: 186, startPoint y: 127, endPoint x: 203, endPoint y: 127, distance: 17.6
click at [202, 127] on div at bounding box center [199, 127] width 6 height 6
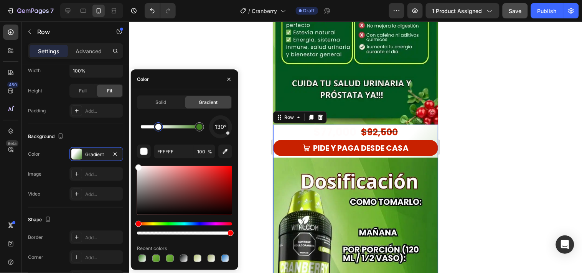
drag, startPoint x: 163, startPoint y: 129, endPoint x: 158, endPoint y: 129, distance: 4.2
click at [158, 129] on div at bounding box center [158, 127] width 6 height 6
click at [223, 149] on icon "button" at bounding box center [225, 152] width 8 height 8
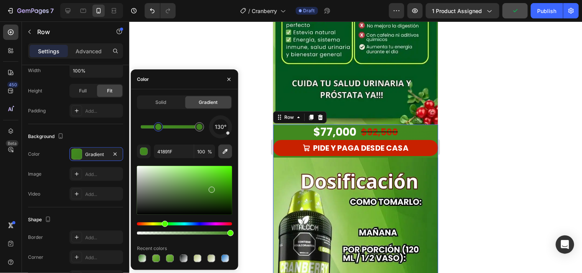
click at [225, 152] on icon "button" at bounding box center [225, 151] width 5 height 5
type input "539823"
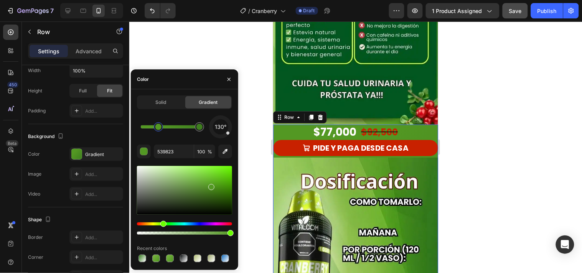
click at [483, 156] on div at bounding box center [355, 147] width 453 height 252
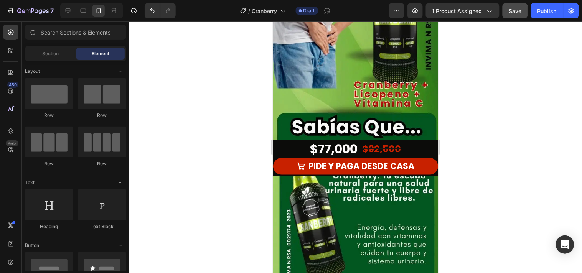
scroll to position [128, 0]
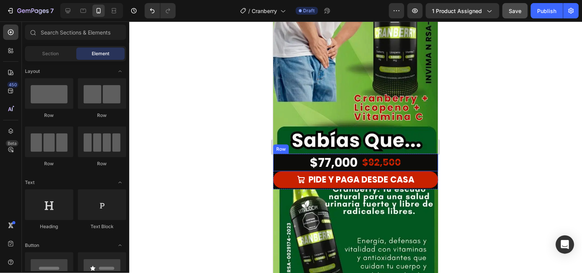
click at [286, 153] on div "$77,000 Product Price Product Price $92,500 Product Price Product Price Row" at bounding box center [355, 162] width 165 height 18
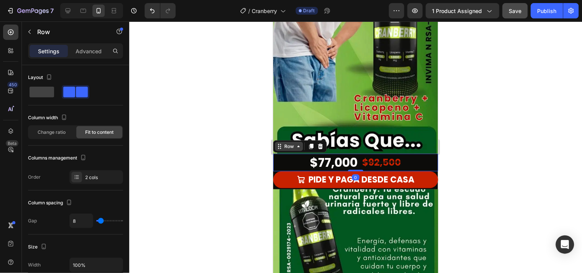
click at [285, 142] on div "Row" at bounding box center [289, 146] width 28 height 9
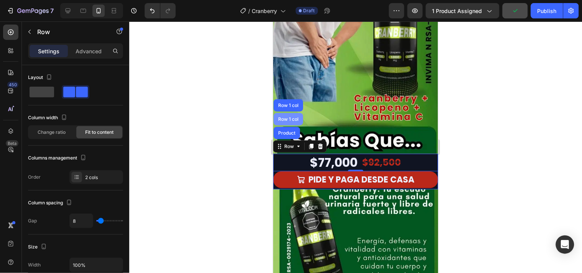
drag, startPoint x: 285, startPoint y: 105, endPoint x: 473, endPoint y: 146, distance: 192.5
click at [285, 113] on div "Row 1 col" at bounding box center [288, 119] width 30 height 12
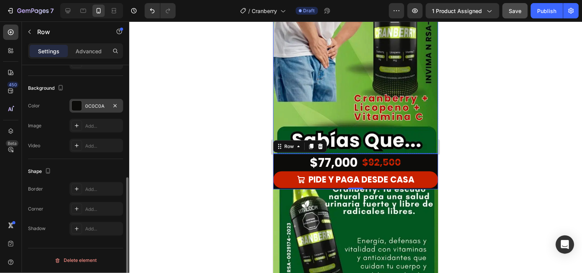
scroll to position [176, 0]
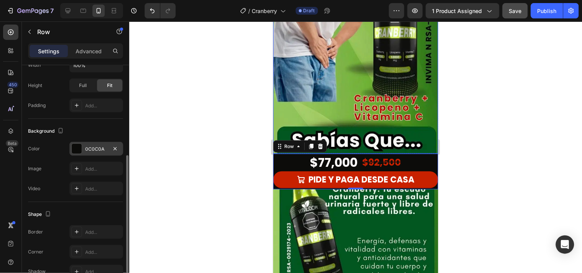
click at [77, 151] on div at bounding box center [77, 149] width 10 height 10
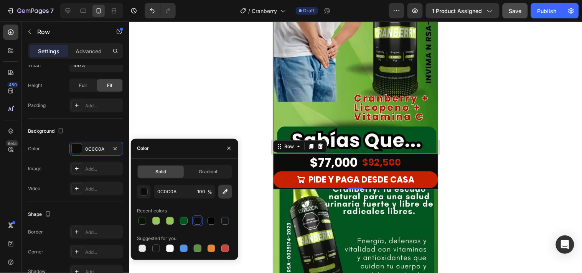
click at [227, 191] on icon "button" at bounding box center [225, 192] width 8 height 8
type input "94C55B"
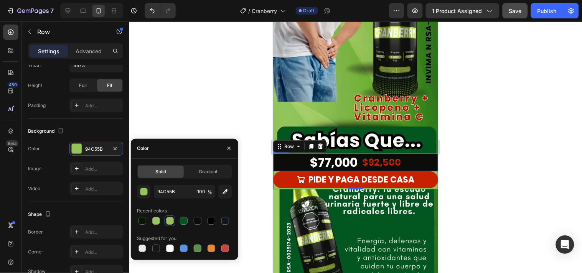
click at [408, 153] on div "$77,000 Product Price Product Price $92,500 Product Price Product Price Row" at bounding box center [355, 162] width 165 height 18
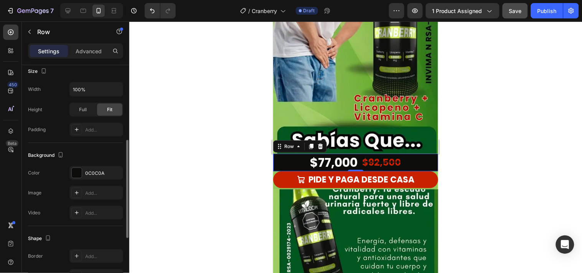
scroll to position [175, 0]
click at [78, 171] on div at bounding box center [77, 173] width 10 height 10
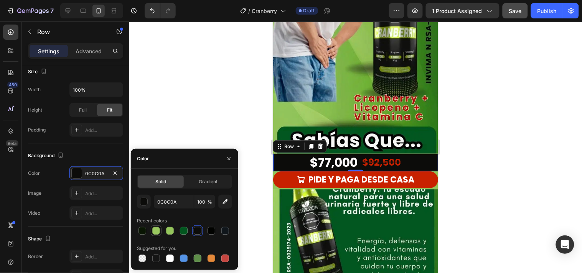
click at [155, 230] on div at bounding box center [156, 231] width 8 height 8
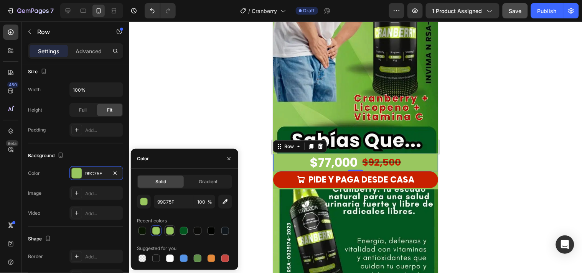
click at [166, 230] on div at bounding box center [170, 231] width 8 height 8
type input "94C55B"
click at [492, 132] on div at bounding box center [355, 147] width 453 height 252
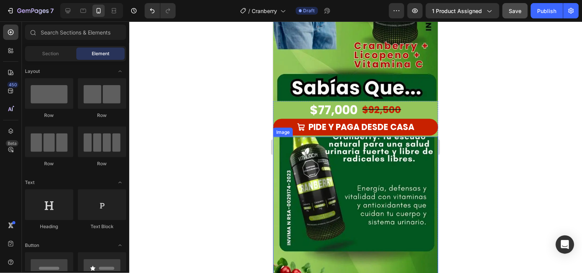
scroll to position [170, 0]
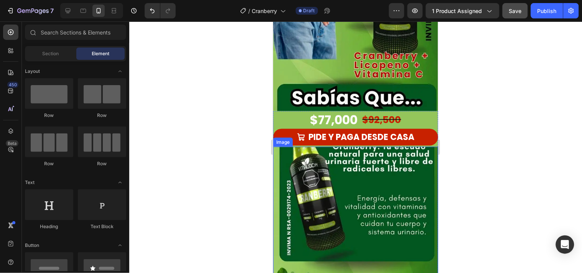
click at [342, 205] on img at bounding box center [355, 256] width 165 height 220
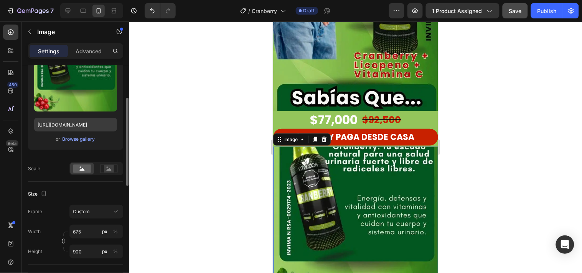
scroll to position [128, 0]
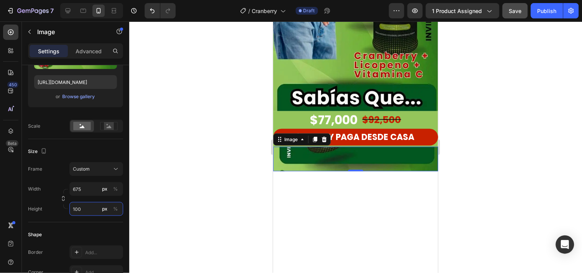
type input "1000"
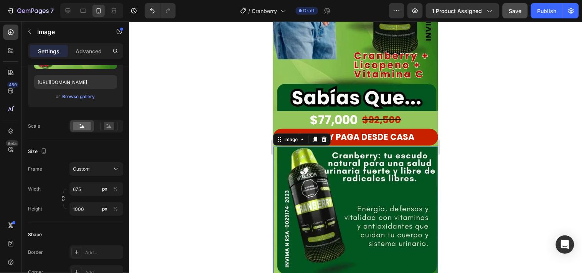
click at [514, 185] on div at bounding box center [355, 147] width 453 height 252
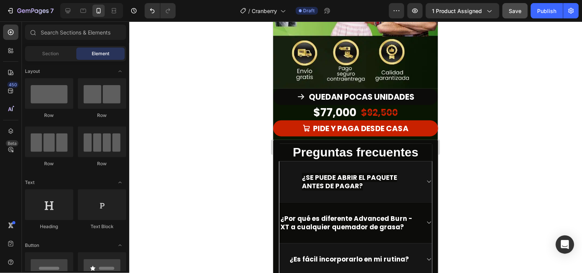
scroll to position [1662, 0]
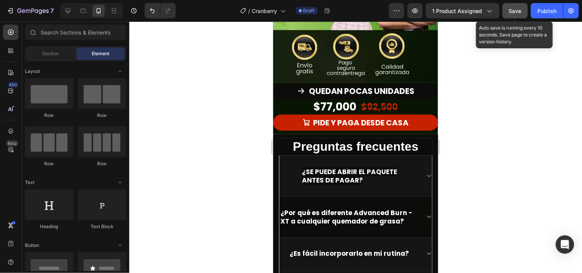
click at [508, 10] on button "Save" at bounding box center [514, 10] width 25 height 15
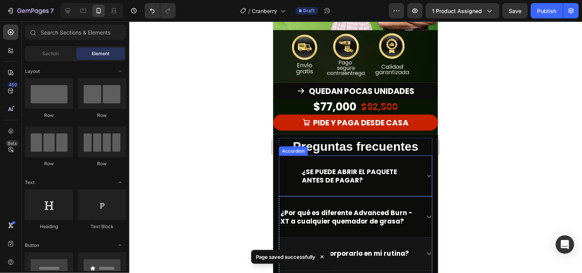
click at [332, 167] on span "¿SE PUEDE ABRIR EL PAQUETE" at bounding box center [348, 171] width 95 height 9
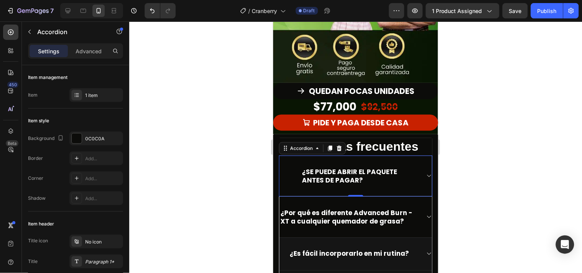
click at [362, 175] on span "ANTES DE PAGAR?" at bounding box center [331, 179] width 61 height 9
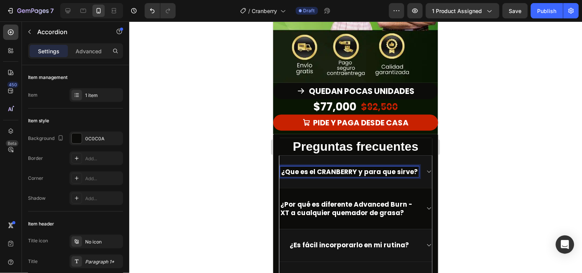
click at [291, 167] on span "¿Que es el CRANBERRY y para que sirve?" at bounding box center [349, 171] width 137 height 9
click at [273, 21] on lt-span "Qu é" at bounding box center [273, 21] width 0 height 0
click at [322, 167] on span "¿Qué es el CRANBERRY y para que sirve?" at bounding box center [349, 171] width 137 height 9
click at [273, 21] on lt-span "Descartar" at bounding box center [273, 21] width 0 height 0
click at [374, 167] on span "¿Qué es el CRANBERRY y para que sirve?" at bounding box center [349, 171] width 137 height 9
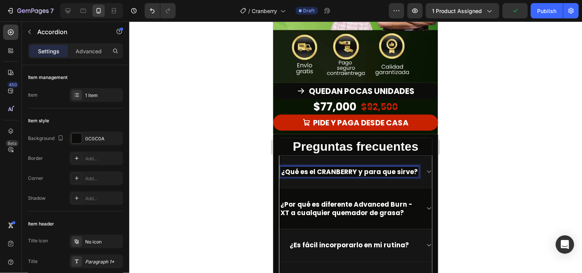
click at [273, 21] on lt-span "para qué sirve" at bounding box center [273, 21] width 0 height 0
click at [456, 158] on div at bounding box center [355, 147] width 453 height 252
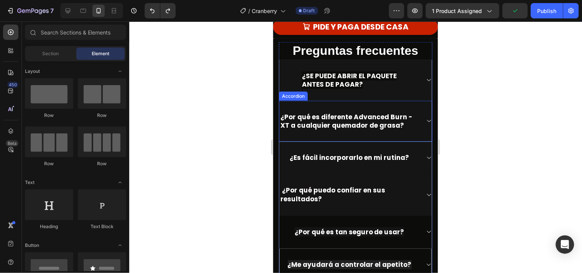
scroll to position [1747, 0]
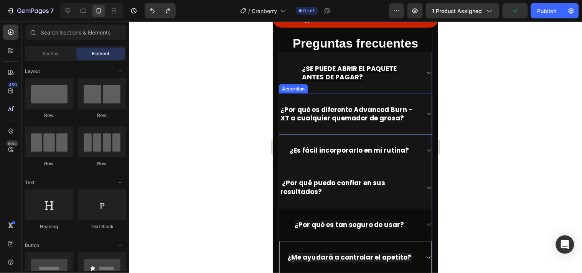
click at [400, 120] on span "¿Por qué es diferente Advanced Burn - XT a cualquier quemador de grasa?" at bounding box center [346, 114] width 132 height 18
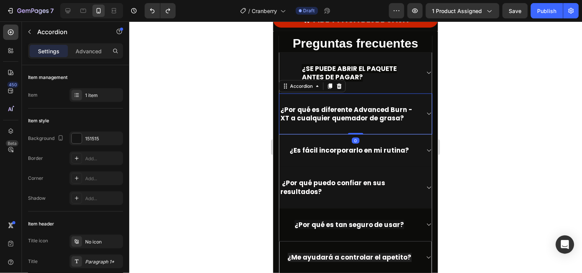
click at [400, 120] on span "¿Por qué es diferente Advanced Burn - XT a cualquier quemador de grasa?" at bounding box center [346, 114] width 132 height 18
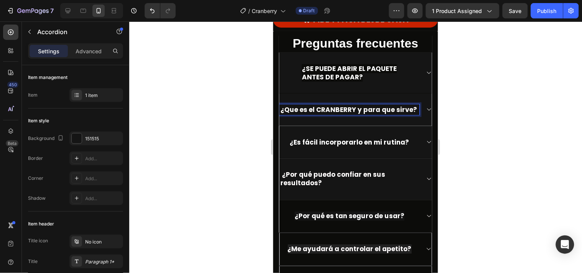
click at [293, 108] on span "¿Que es el CRANBERRY y para que sirve?" at bounding box center [348, 109] width 137 height 9
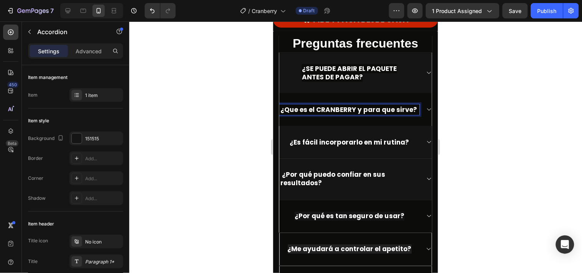
click at [273, 21] on lt-span "Qu é" at bounding box center [273, 21] width 0 height 0
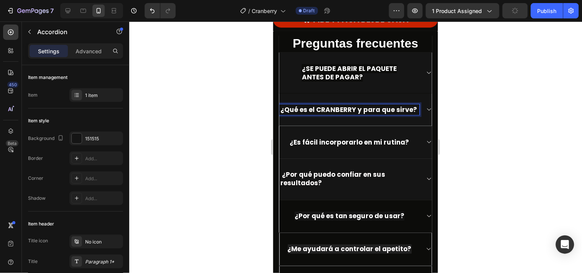
click at [333, 109] on span "¿Qué es el CRANBERRY y para que sirve?" at bounding box center [348, 109] width 137 height 9
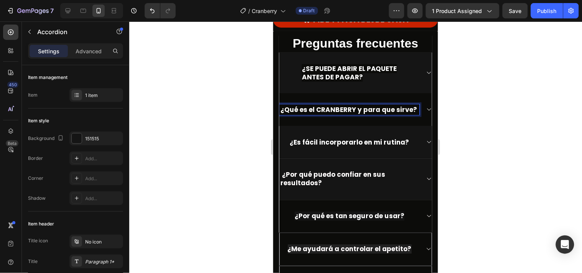
click at [273, 21] on lt-span "Descartar" at bounding box center [273, 21] width 0 height 0
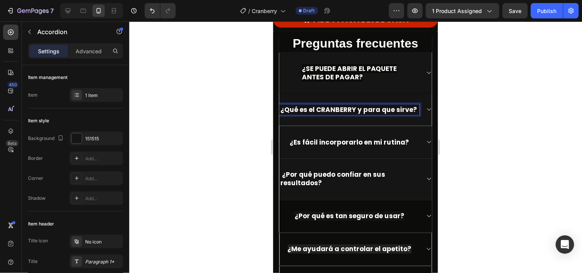
click at [370, 110] on span "¿Qué es el CRANBERRY y para que sirve?" at bounding box center [348, 109] width 137 height 9
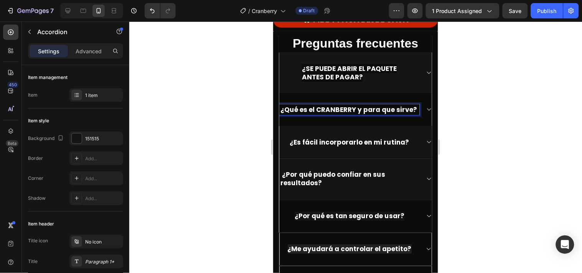
click at [273, 21] on lt-span "para qué sirve" at bounding box center [273, 21] width 0 height 0
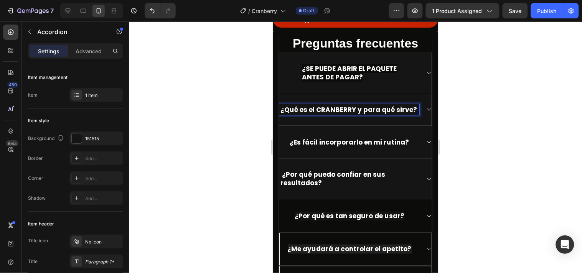
click at [423, 117] on div "¿Qué es el CRANBERRY y para qué sirve?" at bounding box center [355, 109] width 153 height 33
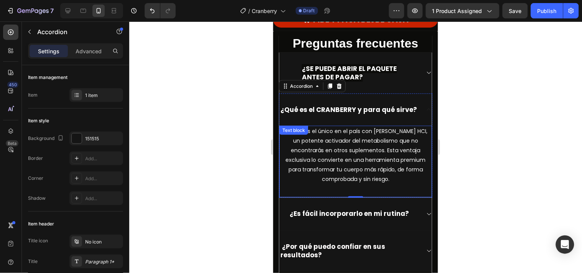
click at [397, 184] on p "Porque es el único en el país con Yohimbina HCI, un potente activador del metab…" at bounding box center [355, 155] width 151 height 58
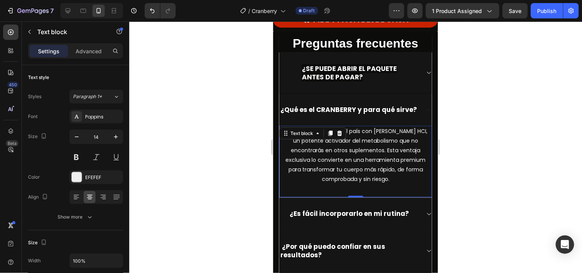
click at [387, 184] on p "Porque es el único en el país con Yohimbina HCI, un potente activador del metab…" at bounding box center [355, 155] width 151 height 58
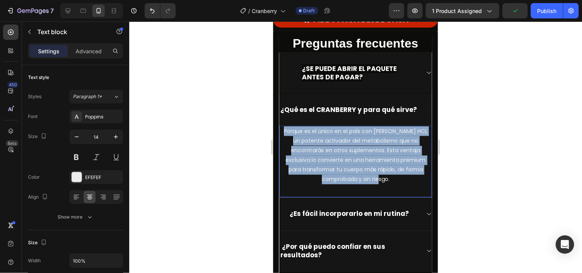
drag, startPoint x: 389, startPoint y: 190, endPoint x: 282, endPoint y: 143, distance: 116.4
click at [282, 143] on p "Porque es el único en el país con Yohimbina HCI, un potente activador del metab…" at bounding box center [355, 155] width 151 height 58
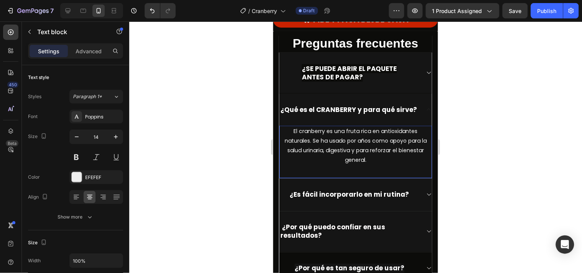
click at [459, 149] on div at bounding box center [355, 147] width 453 height 252
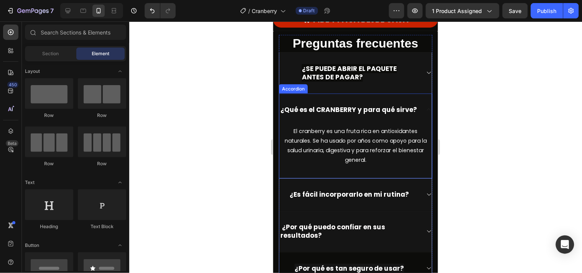
click at [418, 118] on div "¿Qué es el CRANBERRY y para qué sirve?" at bounding box center [355, 109] width 153 height 32
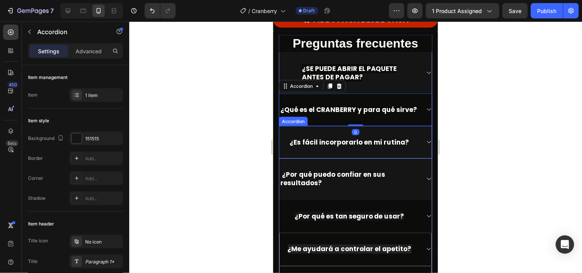
click at [398, 146] on strong "¿Es fácil incorporarlo en mi rutina?" at bounding box center [349, 141] width 119 height 9
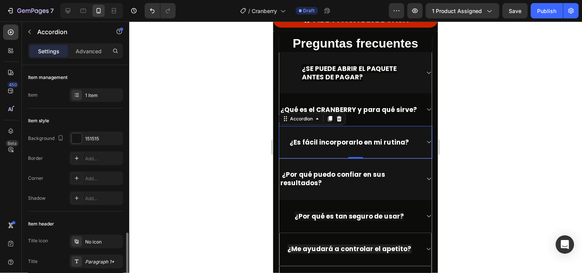
scroll to position [128, 0]
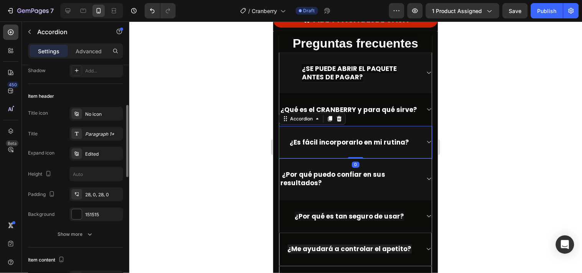
click at [400, 146] on strong "¿Es fácil incorporarlo en mi rutina?" at bounding box center [349, 141] width 119 height 9
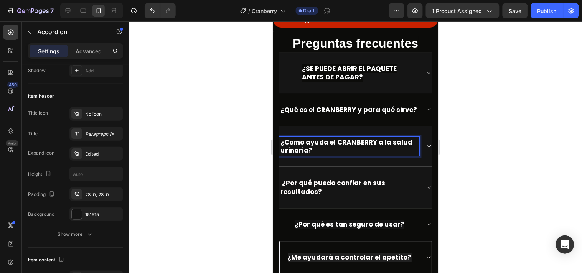
click at [288, 150] on strong "¿Como ayuda el CRANBERRY a la salud urinaria?" at bounding box center [346, 146] width 132 height 18
click at [273, 21] on lt-span "C ó mo" at bounding box center [273, 21] width 0 height 0
click at [359, 151] on strong "¿Cómo ayuda el CRANBERRY a la salud urinaria?" at bounding box center [346, 146] width 132 height 18
click at [273, 21] on lt-span "Descartar" at bounding box center [273, 21] width 0 height 0
click at [425, 149] on icon at bounding box center [428, 146] width 6 height 6
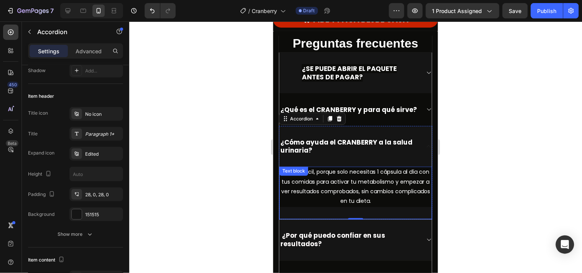
click at [393, 206] on p "Es muy fácil, porque solo necesitas 1 cápsula al día con tus comidas para activ…" at bounding box center [355, 186] width 151 height 39
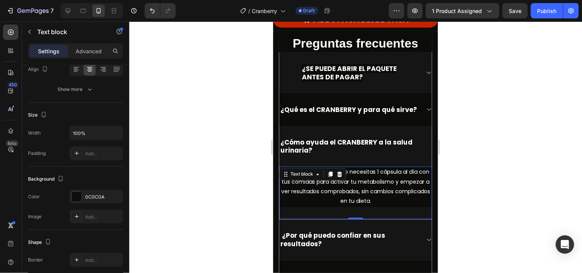
scroll to position [0, 0]
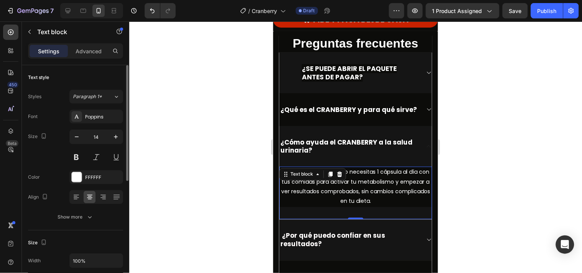
click at [391, 206] on p "Es muy fácil, porque solo necesitas 1 cápsula al día con tus comidas para activ…" at bounding box center [355, 186] width 151 height 39
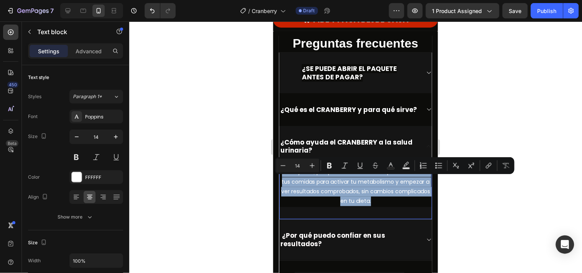
drag, startPoint x: 387, startPoint y: 209, endPoint x: 284, endPoint y: 182, distance: 106.5
click at [284, 182] on p "Es muy fácil, porque solo necesitas 1 cápsula al día con tus comidas para activ…" at bounding box center [355, 186] width 151 height 39
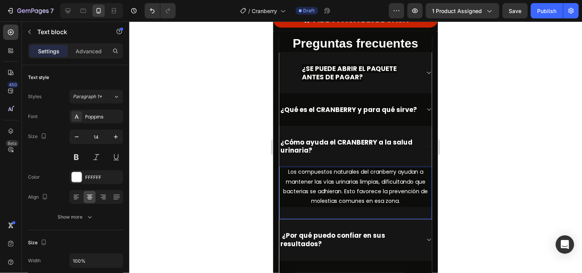
click at [469, 196] on div at bounding box center [355, 147] width 453 height 252
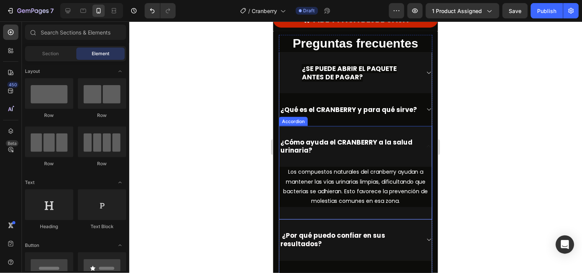
click at [414, 158] on div "¿Cómo ayuda el CRANBERRY a la salud urinaria?" at bounding box center [355, 146] width 153 height 41
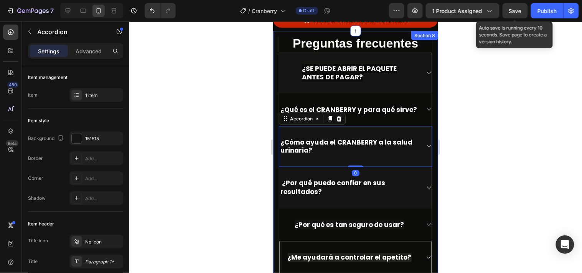
click at [513, 9] on span "Save" at bounding box center [515, 11] width 13 height 7
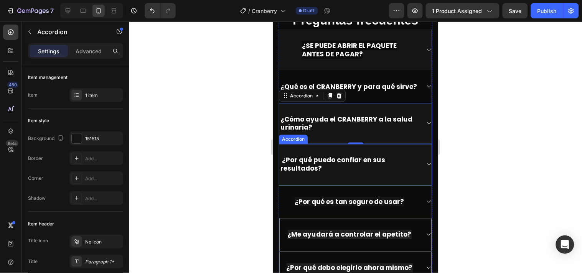
scroll to position [1789, 0]
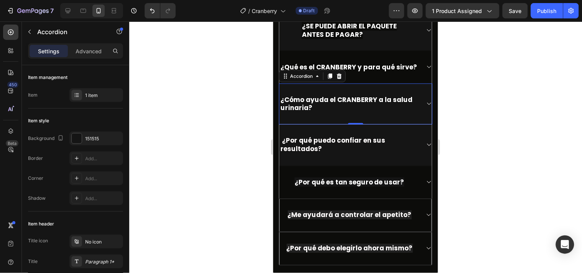
click at [425, 107] on icon at bounding box center [428, 103] width 6 height 6
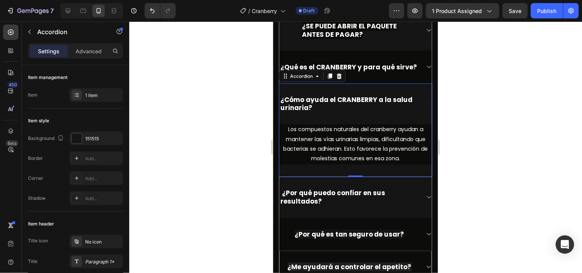
click at [415, 105] on div "¿Cómo ayuda el CRANBERRY a la salud urinaria?" at bounding box center [355, 103] width 153 height 41
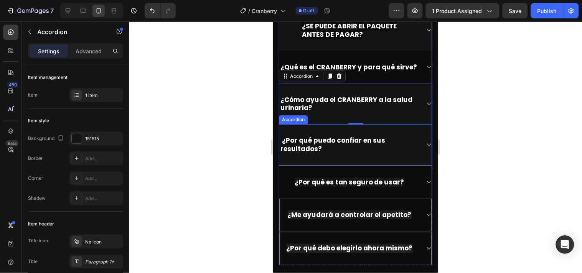
click at [315, 153] on strong "¿Por qué puedo confiar en sus resultados?" at bounding box center [332, 145] width 105 height 18
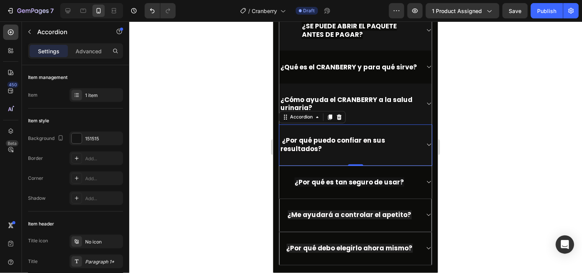
click at [316, 153] on strong "¿Por qué puedo confiar en sus resultados?" at bounding box center [332, 145] width 105 height 18
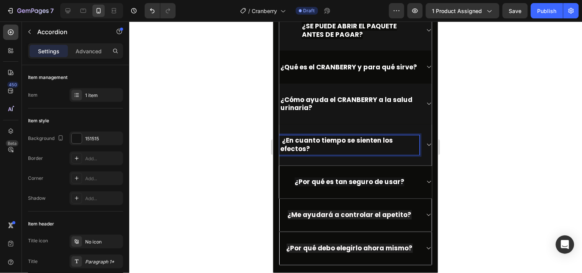
click at [310, 148] on strong "¿En cuanto tiempo se sienten los efectos?" at bounding box center [336, 145] width 112 height 18
click at [273, 21] on lt-span "cu á nto" at bounding box center [273, 21] width 0 height 0
click at [421, 158] on div "¿En cuánto tiempo se sienten los efectos?" at bounding box center [355, 144] width 153 height 41
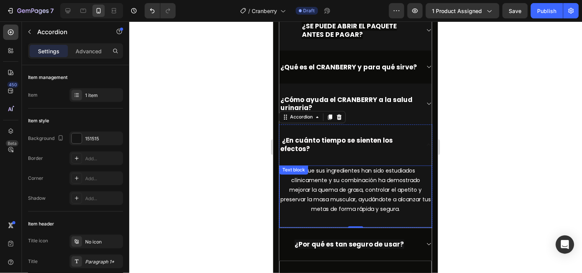
click at [406, 214] on p "Porque sus ingredientes han sido estudiados clínicamente y su combinación ha de…" at bounding box center [355, 190] width 151 height 48
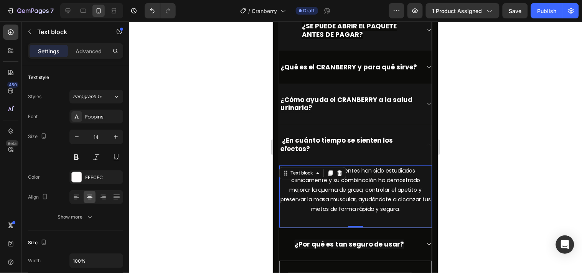
click at [406, 214] on p "Porque sus ingredientes han sido estudiados clínicamente y su combinación ha de…" at bounding box center [355, 190] width 151 height 48
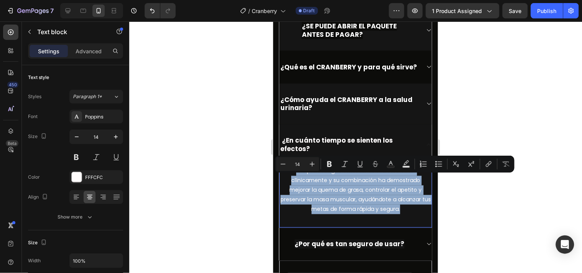
drag, startPoint x: 405, startPoint y: 221, endPoint x: 292, endPoint y: 181, distance: 120.1
click at [292, 181] on p "Porque sus ingredientes han sido estudiados clínicamente y su combinación ha de…" at bounding box center [355, 190] width 151 height 48
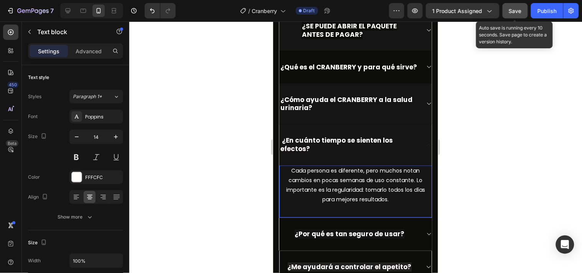
click at [513, 15] on button "Save" at bounding box center [514, 10] width 25 height 15
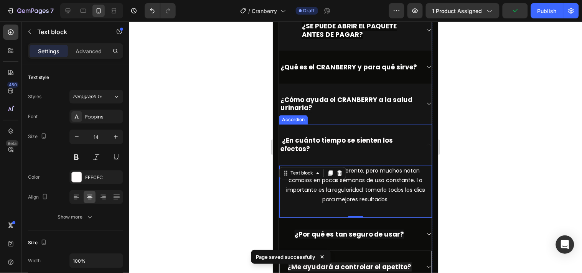
click at [415, 158] on div "¿En cuánto tiempo se sienten los efectos?" at bounding box center [355, 144] width 153 height 41
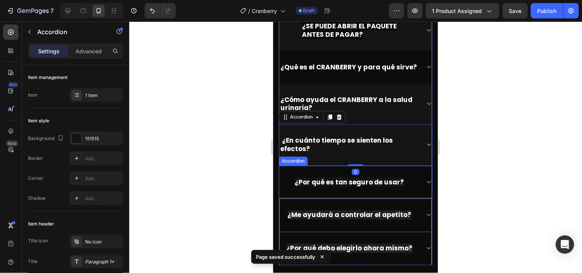
click at [368, 186] on span "¿Por qué es tan seguro de usar?" at bounding box center [349, 181] width 110 height 9
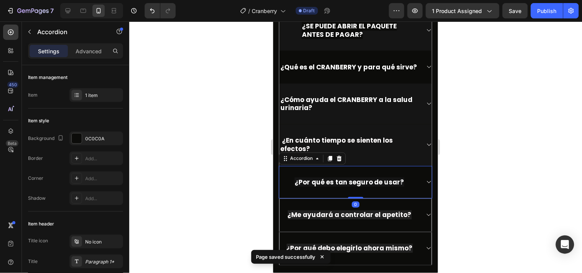
scroll to position [1874, 0]
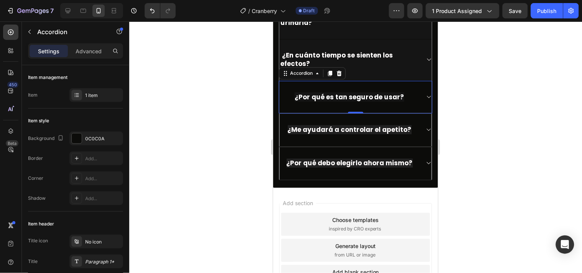
click at [393, 101] on span "¿Por qué es tan seguro de usar?" at bounding box center [349, 96] width 110 height 9
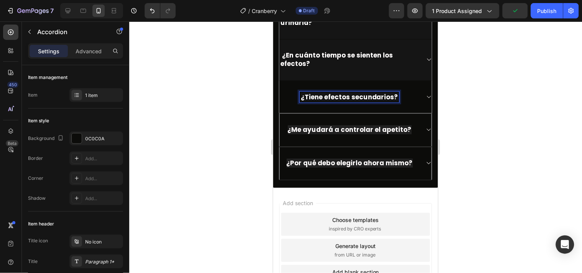
click at [405, 102] on div "¿Tiene efectos secundarios?" at bounding box center [349, 96] width 140 height 11
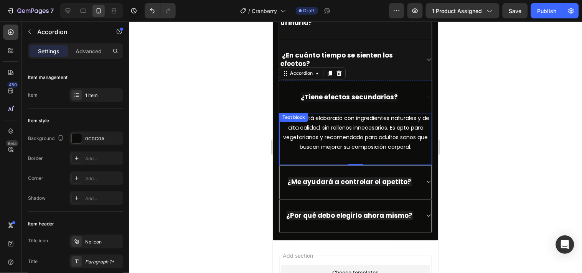
click at [390, 152] on p "Porque está elaborado con ingredientes naturales y de alta calidad, sin relleno…" at bounding box center [355, 133] width 151 height 39
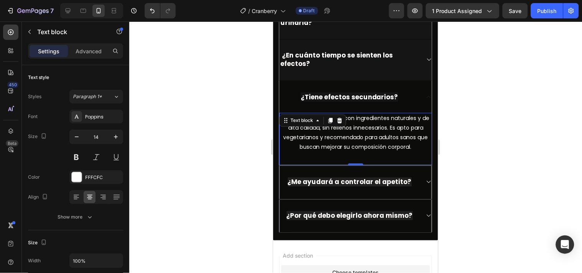
click at [423, 152] on p "Porque está elaborado con ingredientes naturales y de alta calidad, sin relleno…" at bounding box center [355, 133] width 151 height 39
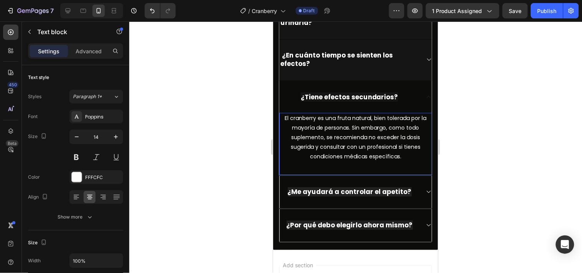
click at [455, 130] on div at bounding box center [355, 147] width 453 height 252
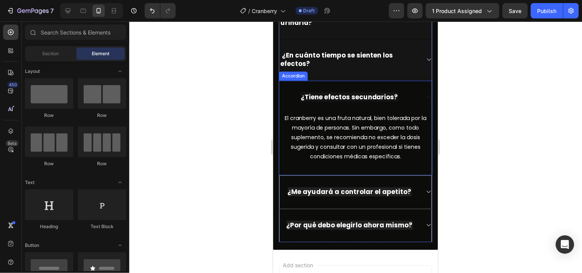
click at [418, 112] on div "¿Tiene efectos secundarios?" at bounding box center [355, 97] width 153 height 32
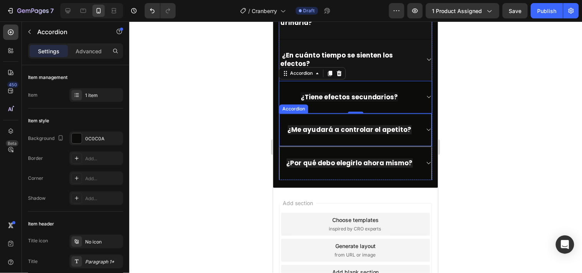
click at [335, 134] on span "¿Me ayudará a controlar el apetito?" at bounding box center [349, 129] width 124 height 9
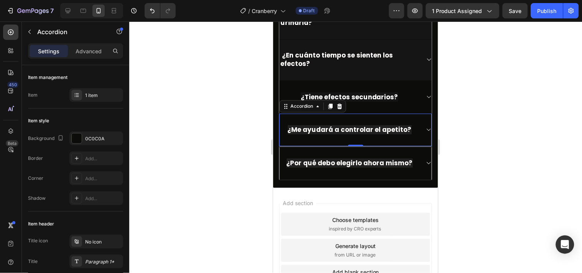
click at [402, 134] on span "¿Me ayudará a controlar el apetito?" at bounding box center [349, 129] width 124 height 9
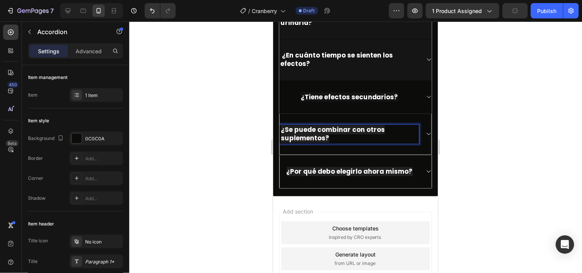
click at [420, 148] on div "¿Se puede combinar con otros suplementos?" at bounding box center [355, 134] width 152 height 41
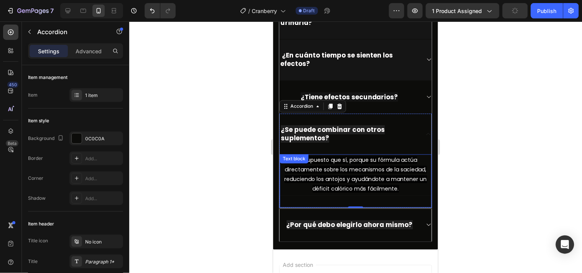
click at [397, 194] on p "Por supuesto que sí, porque su fórmula actúa directamente sobre los mecanismos …" at bounding box center [355, 174] width 150 height 39
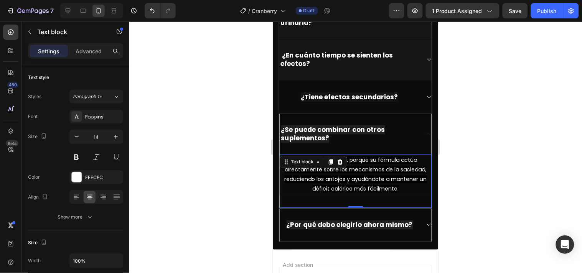
click at [397, 194] on p "Por supuesto que sí, porque su fórmula actúa directamente sobre los mecanismos …" at bounding box center [355, 174] width 150 height 39
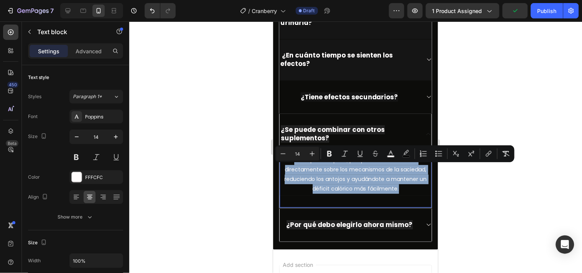
drag, startPoint x: 289, startPoint y: 168, endPoint x: 396, endPoint y: 196, distance: 110.6
click at [396, 194] on p "Por supuesto que sí, porque su fórmula actúa directamente sobre los mecanismos …" at bounding box center [355, 174] width 150 height 39
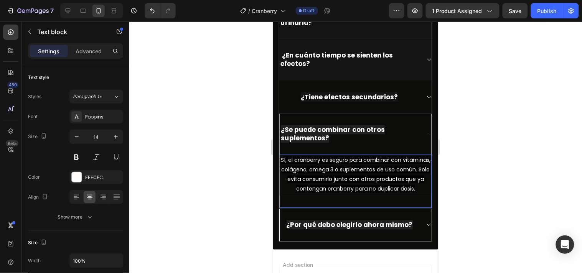
click at [467, 192] on div at bounding box center [355, 147] width 453 height 252
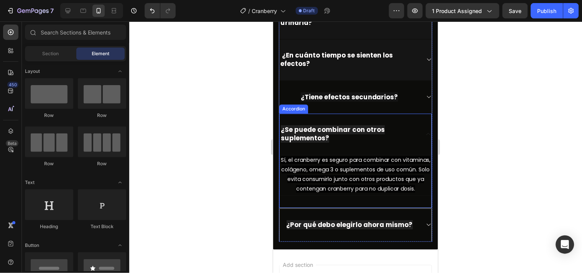
click at [413, 147] on div "¿Se puede combinar con otros suplementos?" at bounding box center [355, 134] width 152 height 41
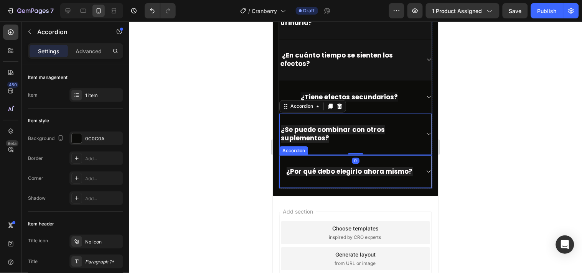
click at [406, 176] on span "¿Por qué debo elegirlo ahora mismo?" at bounding box center [349, 171] width 126 height 9
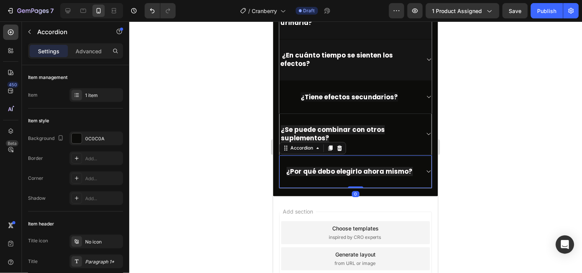
click at [405, 176] on span "¿Por qué debo elegirlo ahora mismo?" at bounding box center [349, 171] width 126 height 9
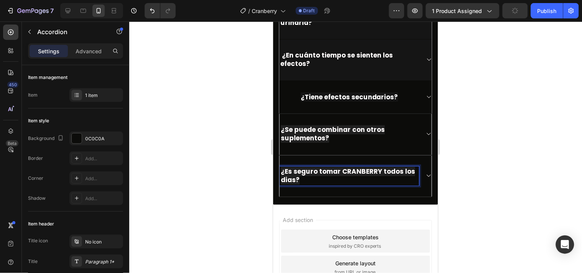
click at [449, 204] on div at bounding box center [355, 147] width 453 height 252
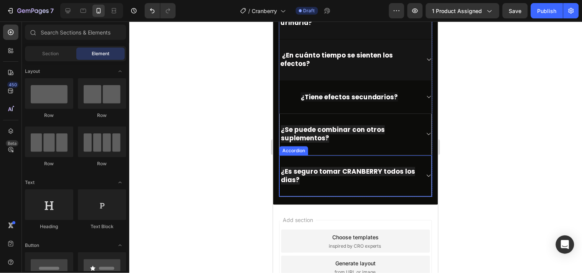
click at [415, 184] on div "¿Es seguro tomar CRANBERRY todos los dias?" at bounding box center [355, 175] width 152 height 41
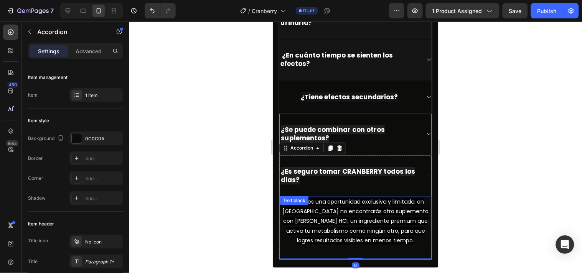
click at [404, 245] on p "Porque es una oportunidad exclusiva y limitada: en Colombia no encontrarás otro…" at bounding box center [355, 221] width 150 height 48
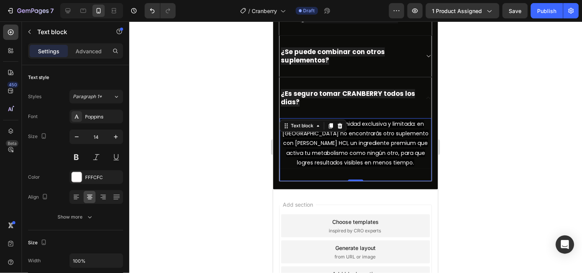
scroll to position [1960, 0]
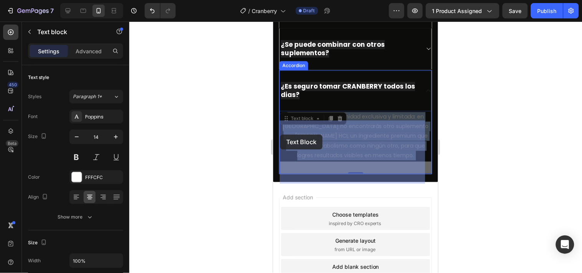
drag, startPoint x: 405, startPoint y: 166, endPoint x: 280, endPoint y: 134, distance: 129.7
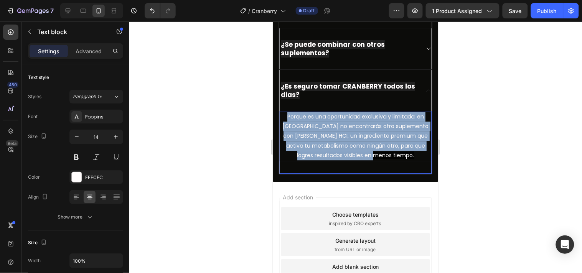
drag, startPoint x: 410, startPoint y: 163, endPoint x: 283, endPoint y: 128, distance: 132.1
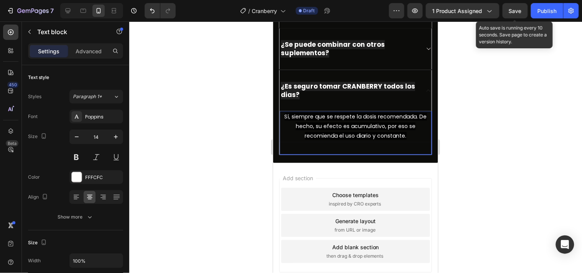
click at [510, 9] on span "Save" at bounding box center [515, 11] width 13 height 7
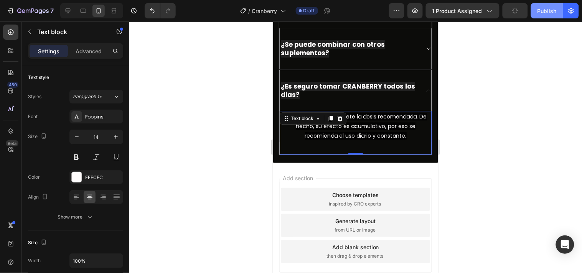
click at [546, 13] on div "Publish" at bounding box center [546, 11] width 19 height 8
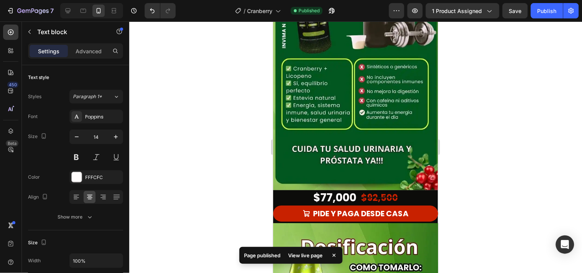
scroll to position [596, 0]
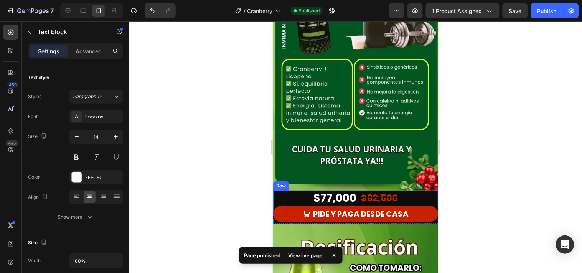
click at [285, 192] on div "$77,000 Product Price Product Price $92,500 Product Price Product Price Row" at bounding box center [355, 197] width 165 height 15
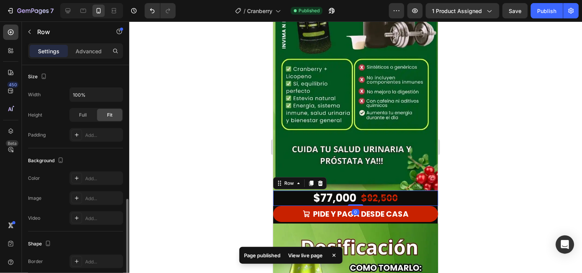
scroll to position [255, 0]
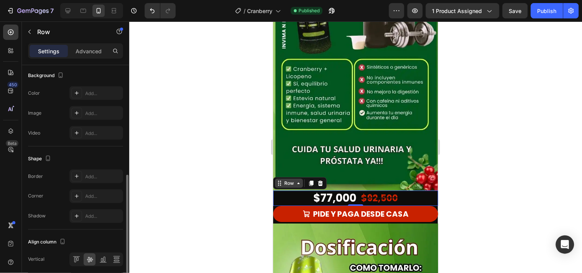
click at [289, 179] on div "Row" at bounding box center [288, 182] width 13 height 7
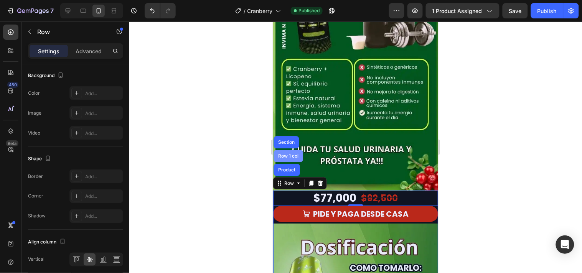
click at [287, 153] on div "Row 1 col" at bounding box center [287, 155] width 23 height 5
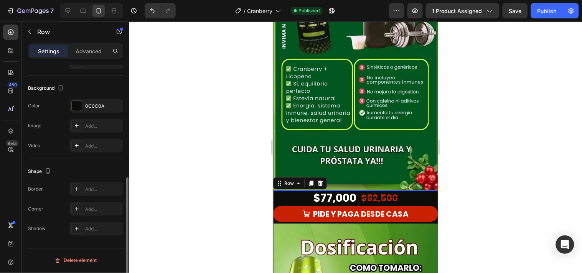
scroll to position [219, 0]
click at [72, 102] on div at bounding box center [77, 106] width 10 height 10
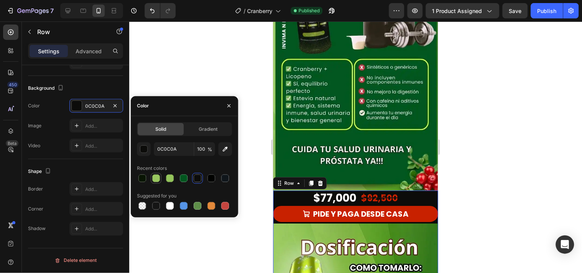
click at [156, 178] on div at bounding box center [156, 178] width 8 height 8
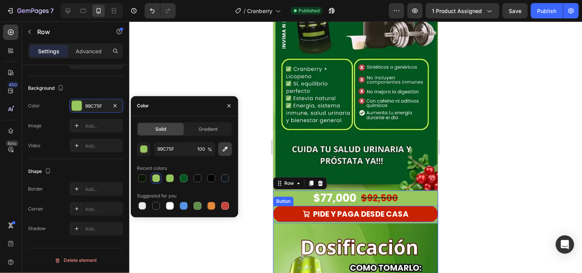
click at [224, 153] on button "button" at bounding box center [225, 149] width 14 height 14
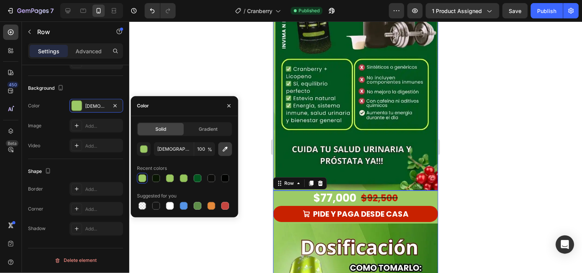
click at [225, 148] on icon "button" at bounding box center [225, 148] width 5 height 5
type input "82B647"
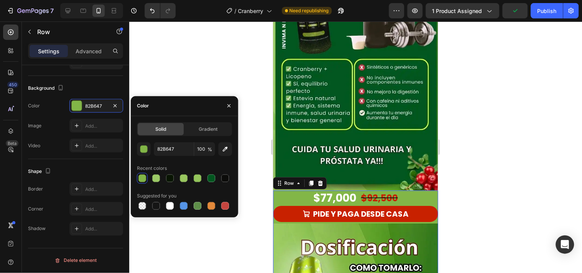
click at [490, 188] on div at bounding box center [355, 147] width 453 height 252
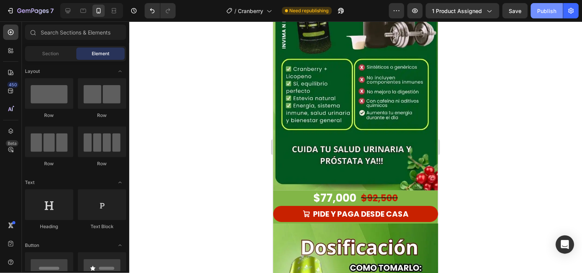
click at [555, 16] on button "Publish" at bounding box center [547, 10] width 32 height 15
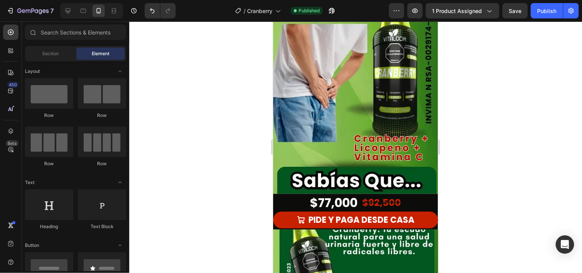
scroll to position [43, 0]
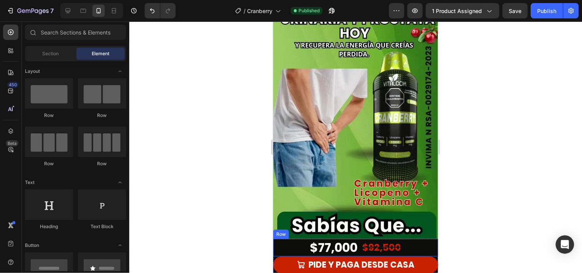
click at [285, 239] on div "$77,000 Product Price Product Price $92,500 Product Price Product Price Row" at bounding box center [355, 248] width 165 height 18
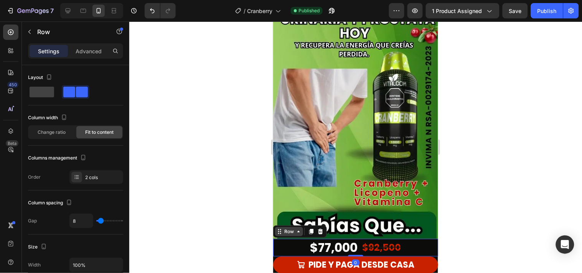
click at [290, 228] on div "Row" at bounding box center [288, 231] width 13 height 7
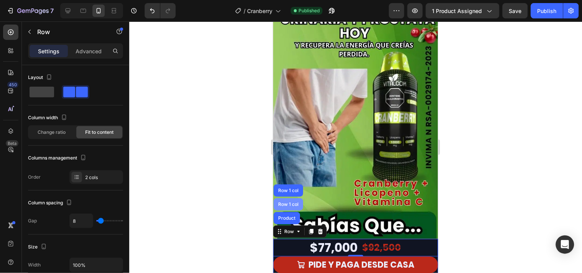
click at [281, 198] on div "Row 1 col" at bounding box center [288, 204] width 30 height 12
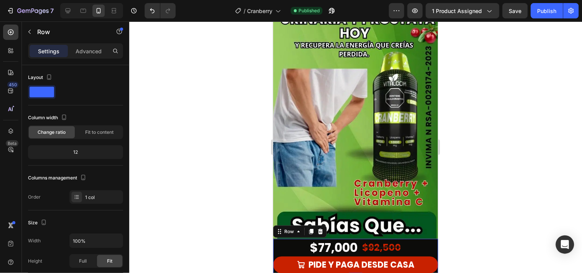
scroll to position [219, 0]
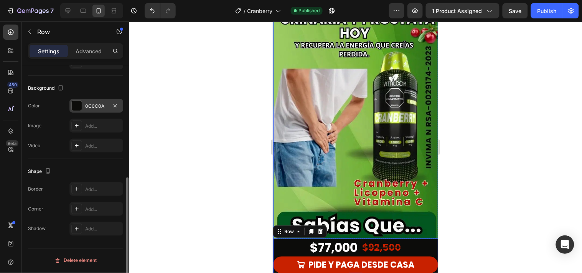
click at [75, 106] on div at bounding box center [77, 106] width 10 height 10
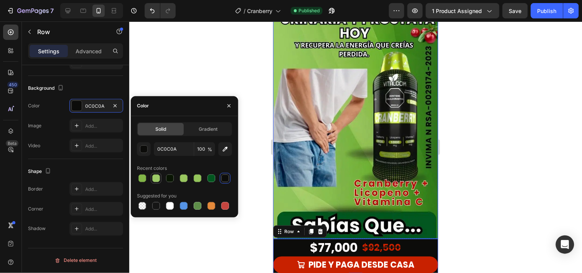
click at [155, 179] on div at bounding box center [156, 178] width 8 height 8
click at [146, 179] on div at bounding box center [142, 178] width 8 height 8
type input "82B647"
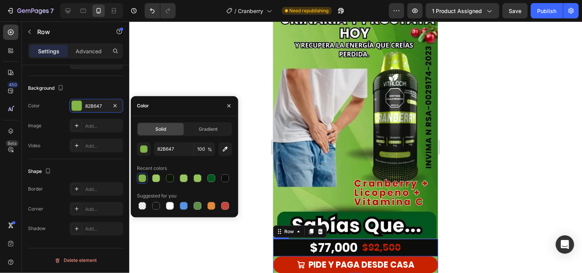
click at [283, 240] on div "$77,000 Product Price Product Price $92,500 Product Price Product Price Row" at bounding box center [355, 248] width 165 height 18
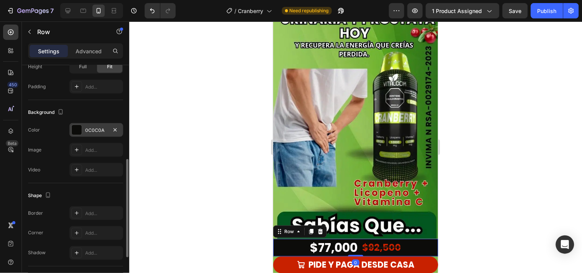
click at [75, 127] on div at bounding box center [77, 130] width 10 height 10
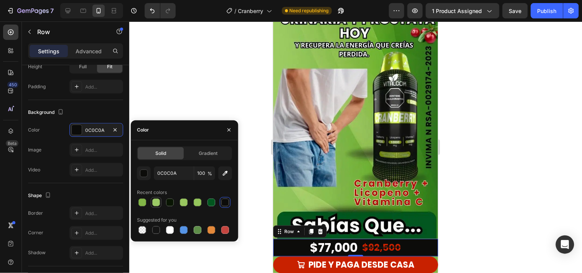
click at [151, 202] on div at bounding box center [155, 202] width 9 height 9
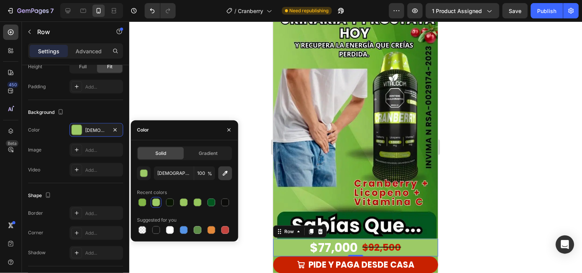
click at [224, 173] on icon "button" at bounding box center [225, 173] width 8 height 8
type input "92C55B"
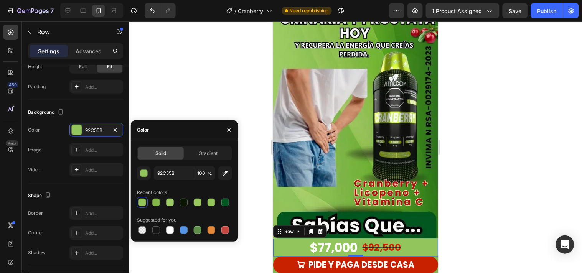
click at [508, 198] on div at bounding box center [355, 147] width 453 height 252
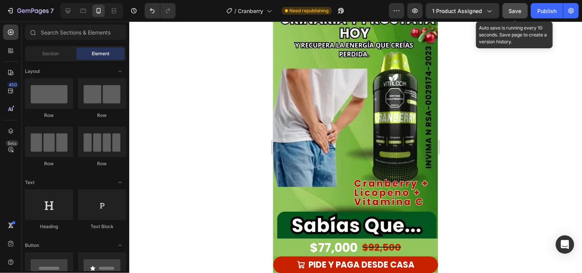
click at [516, 17] on button "Save" at bounding box center [514, 10] width 25 height 15
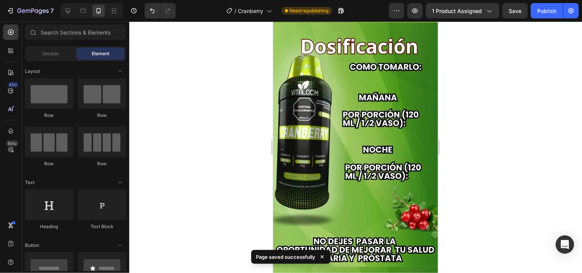
scroll to position [681, 0]
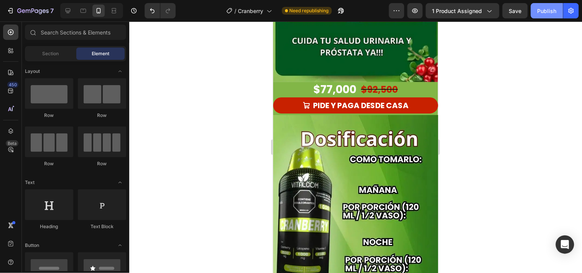
click at [553, 8] on div "Publish" at bounding box center [546, 11] width 19 height 8
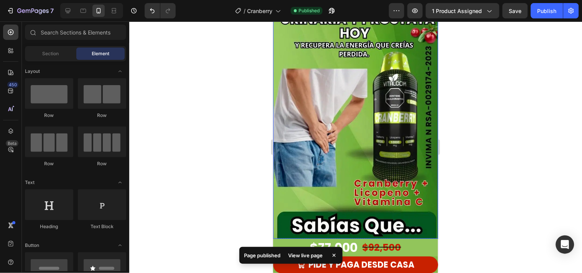
scroll to position [0, 0]
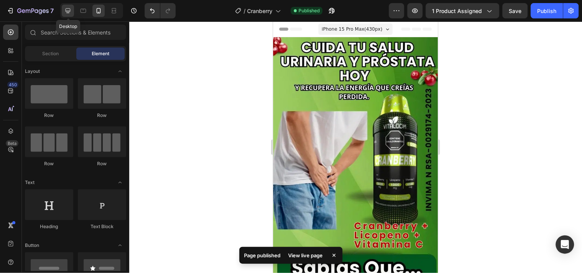
click at [69, 10] on icon at bounding box center [68, 11] width 8 height 8
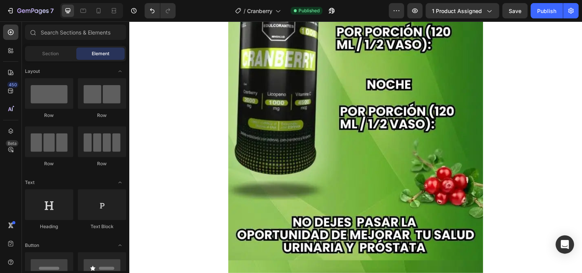
scroll to position [1267, 0]
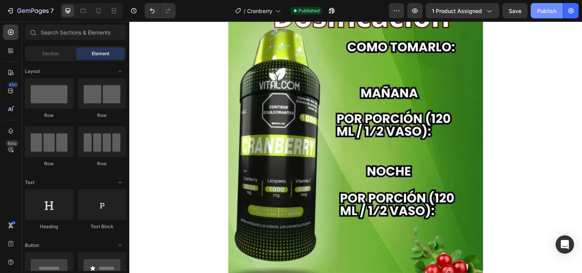
click at [535, 4] on button "Publish" at bounding box center [547, 10] width 32 height 15
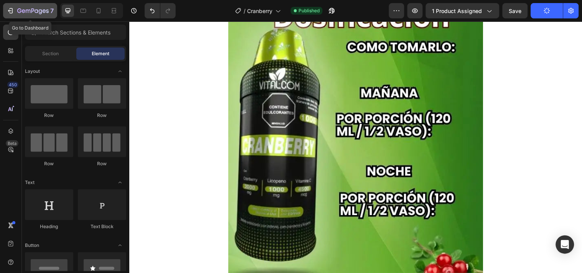
click at [21, 8] on icon "button" at bounding box center [32, 11] width 31 height 7
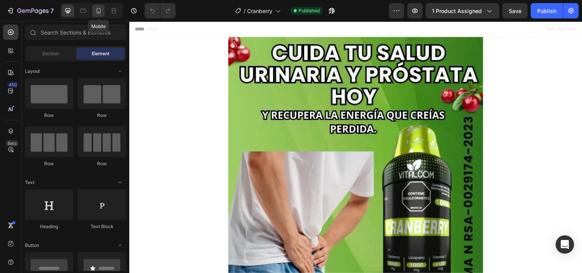
click at [102, 13] on icon at bounding box center [99, 11] width 8 height 8
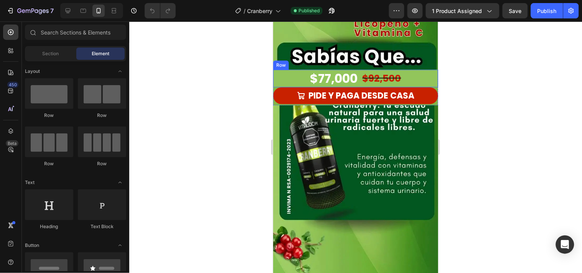
scroll to position [213, 0]
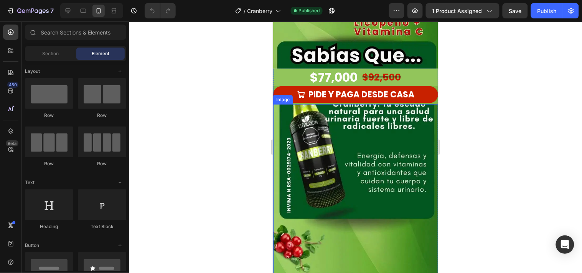
click at [365, 180] on img at bounding box center [355, 214] width 165 height 220
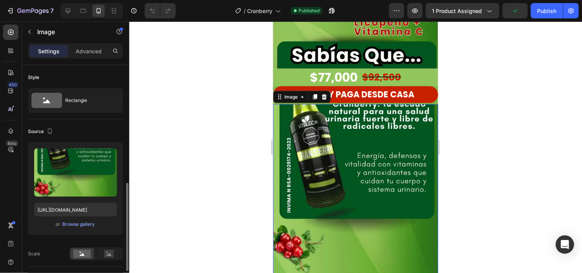
scroll to position [85, 0]
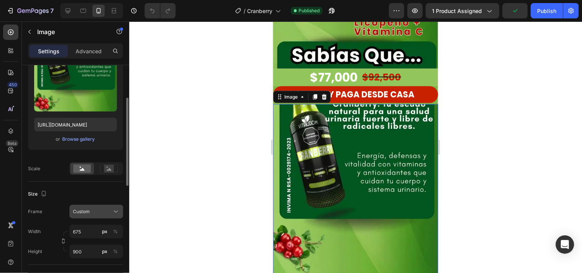
click at [99, 213] on div "Custom" at bounding box center [92, 211] width 38 height 7
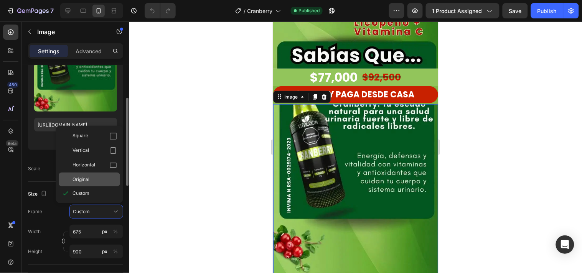
click at [94, 180] on div "Original" at bounding box center [94, 179] width 44 height 7
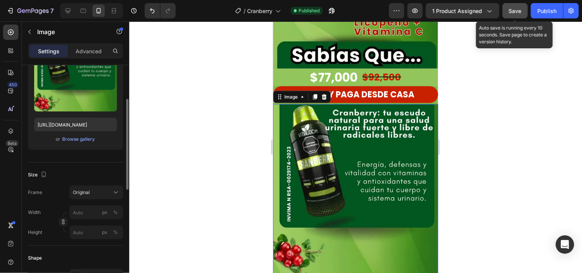
click at [512, 10] on span "Save" at bounding box center [515, 11] width 13 height 7
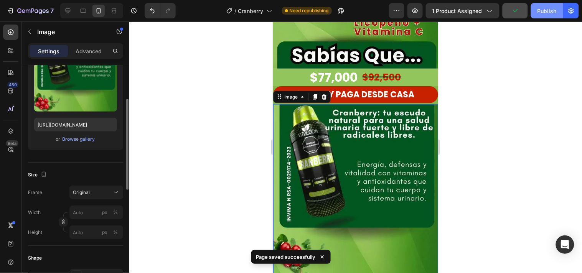
click at [539, 10] on div "Publish" at bounding box center [546, 11] width 19 height 8
click at [70, 6] on div at bounding box center [68, 11] width 12 height 12
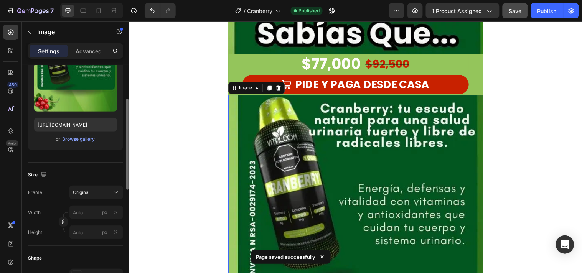
scroll to position [365, 0]
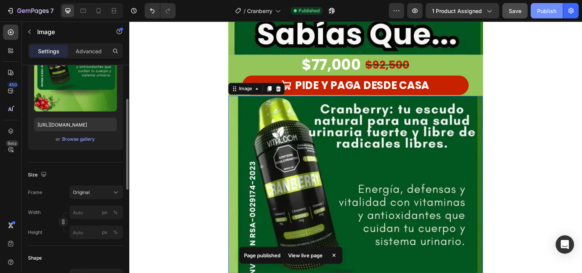
click at [554, 8] on div "Publish" at bounding box center [546, 11] width 19 height 8
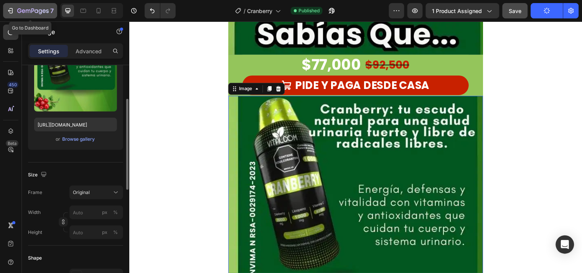
click at [47, 14] on icon "button" at bounding box center [32, 11] width 31 height 7
